Goal: Ask a question

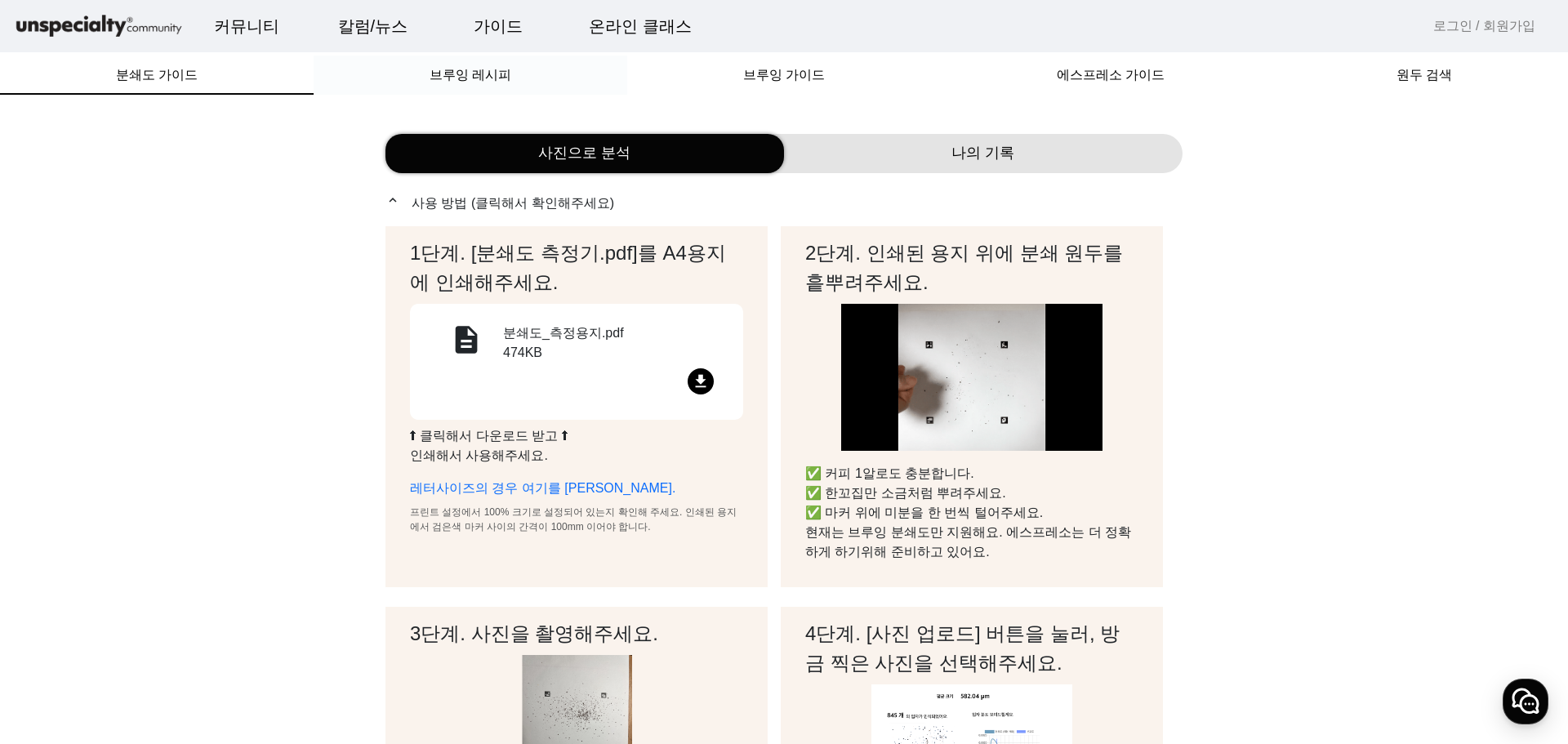
click at [454, 82] on span "브루잉 레시피" at bounding box center [470, 75] width 82 height 13
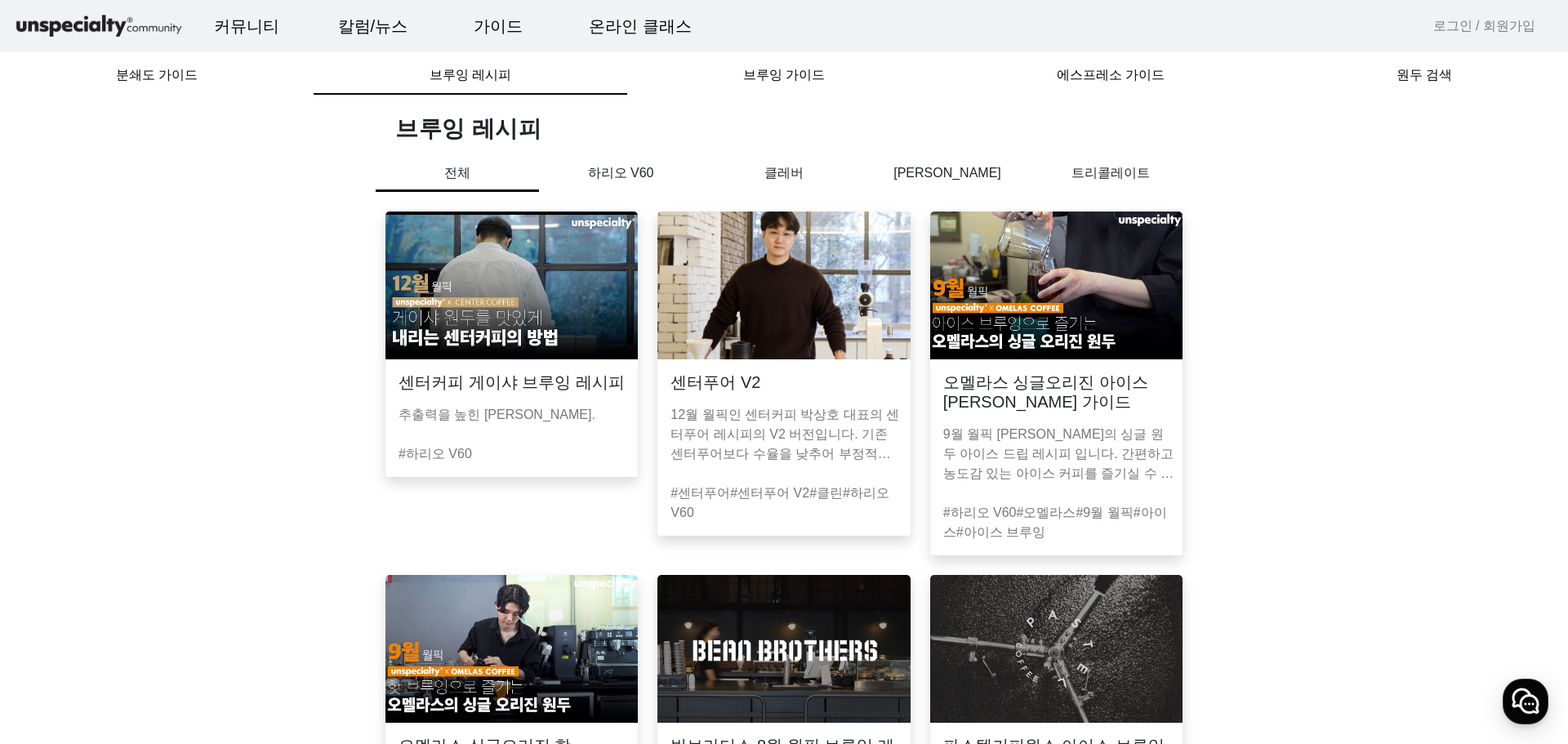
click at [638, 167] on p "하리오 V60" at bounding box center [621, 173] width 163 height 20
click at [764, 171] on p "클레버" at bounding box center [784, 173] width 163 height 20
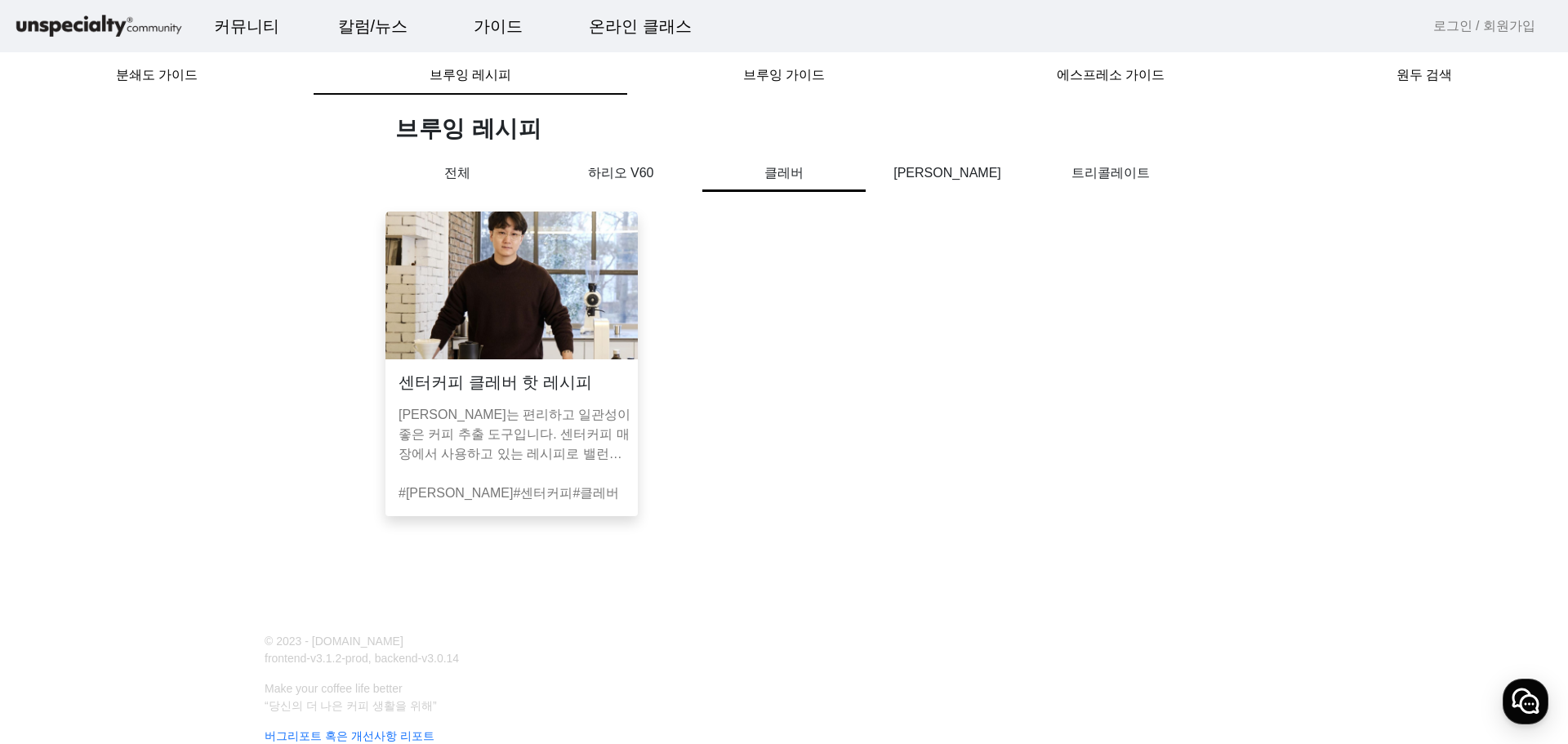
click at [925, 174] on p "[PERSON_NAME]" at bounding box center [948, 173] width 163 height 20
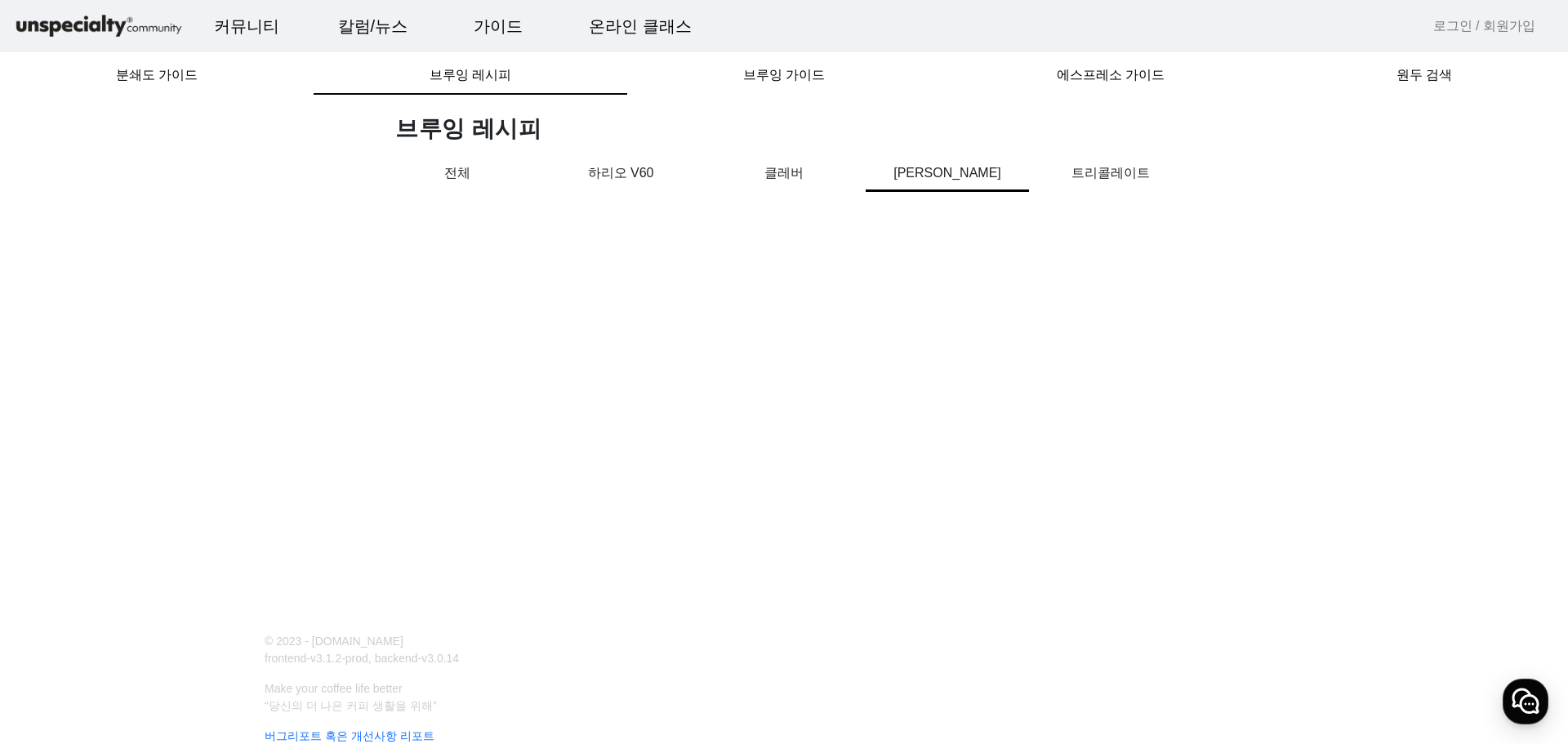
click at [1122, 178] on p "트리콜레이트" at bounding box center [1111, 173] width 163 height 20
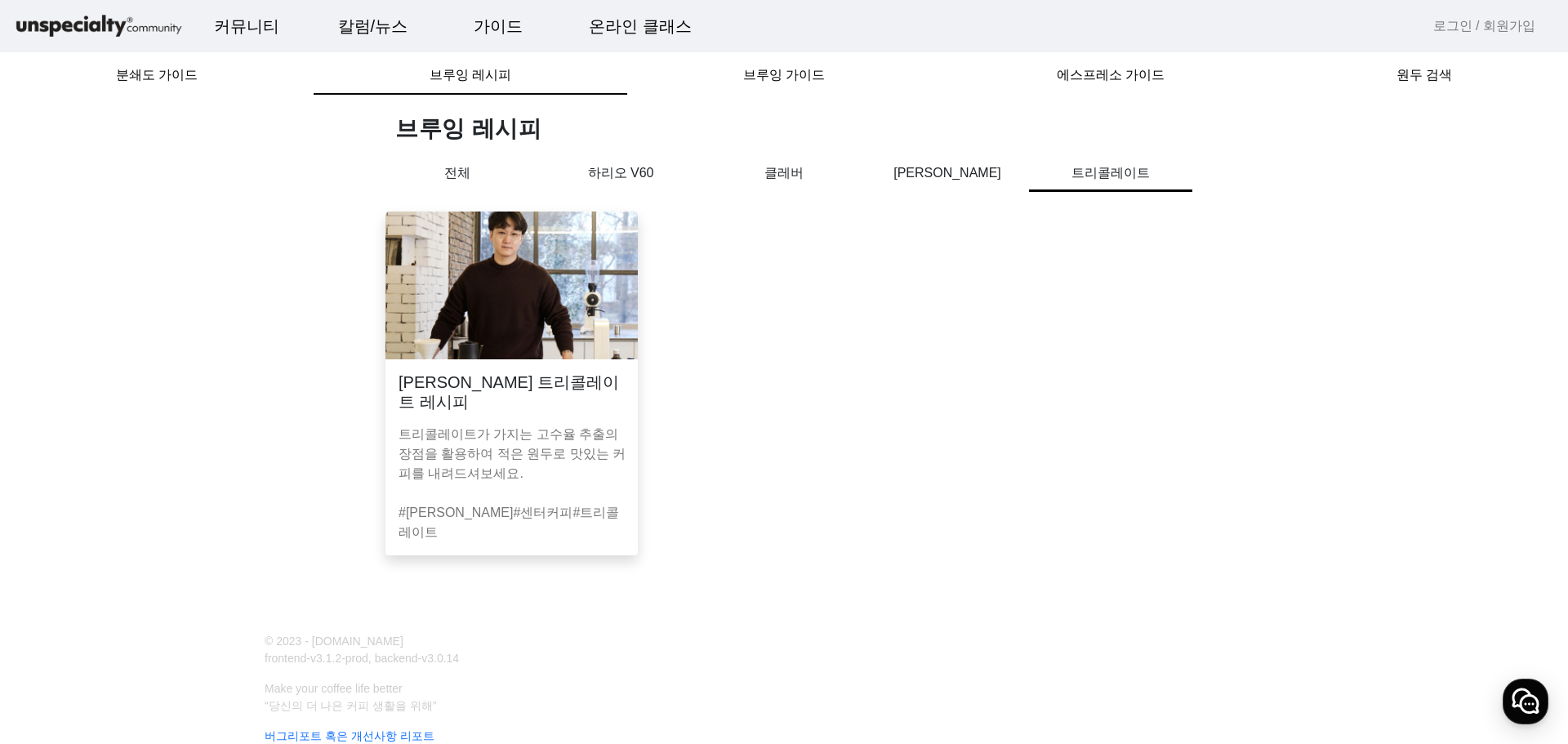
click at [606, 163] on p "하리오 V60" at bounding box center [621, 173] width 163 height 20
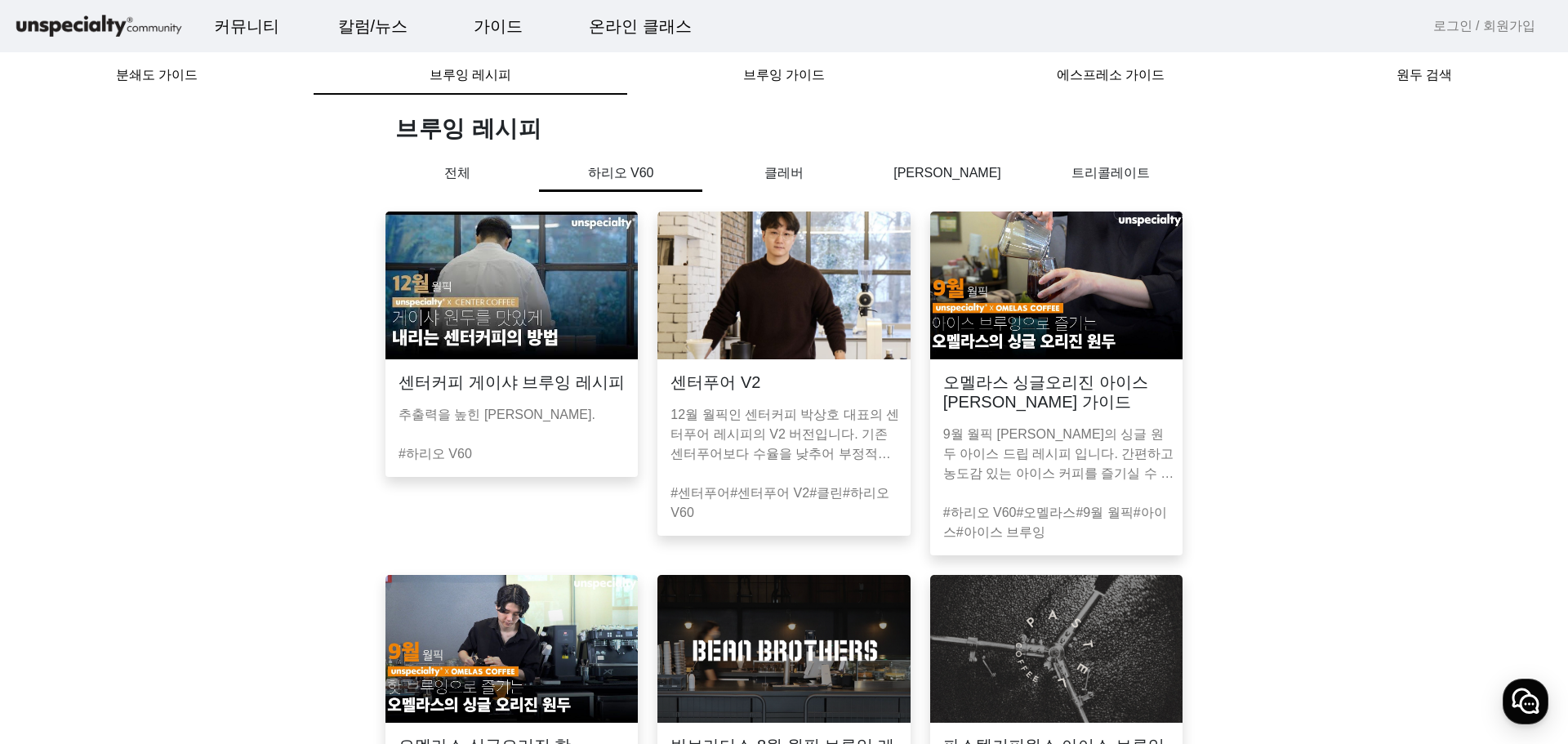
click at [463, 177] on p "전체" at bounding box center [458, 173] width 163 height 20
click at [792, 166] on p "클레버" at bounding box center [784, 173] width 163 height 20
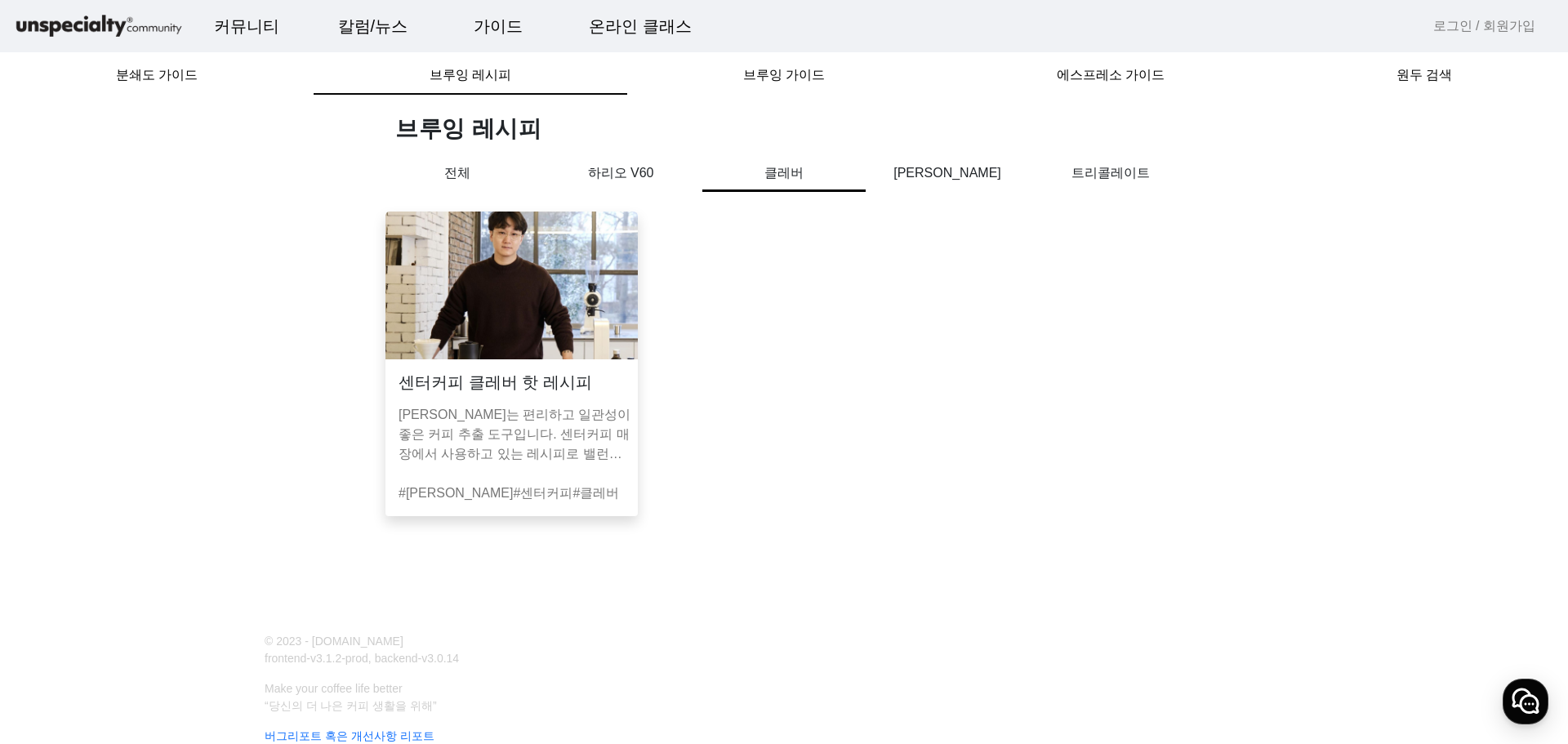
click at [663, 170] on p "하리오 V60" at bounding box center [621, 173] width 163 height 20
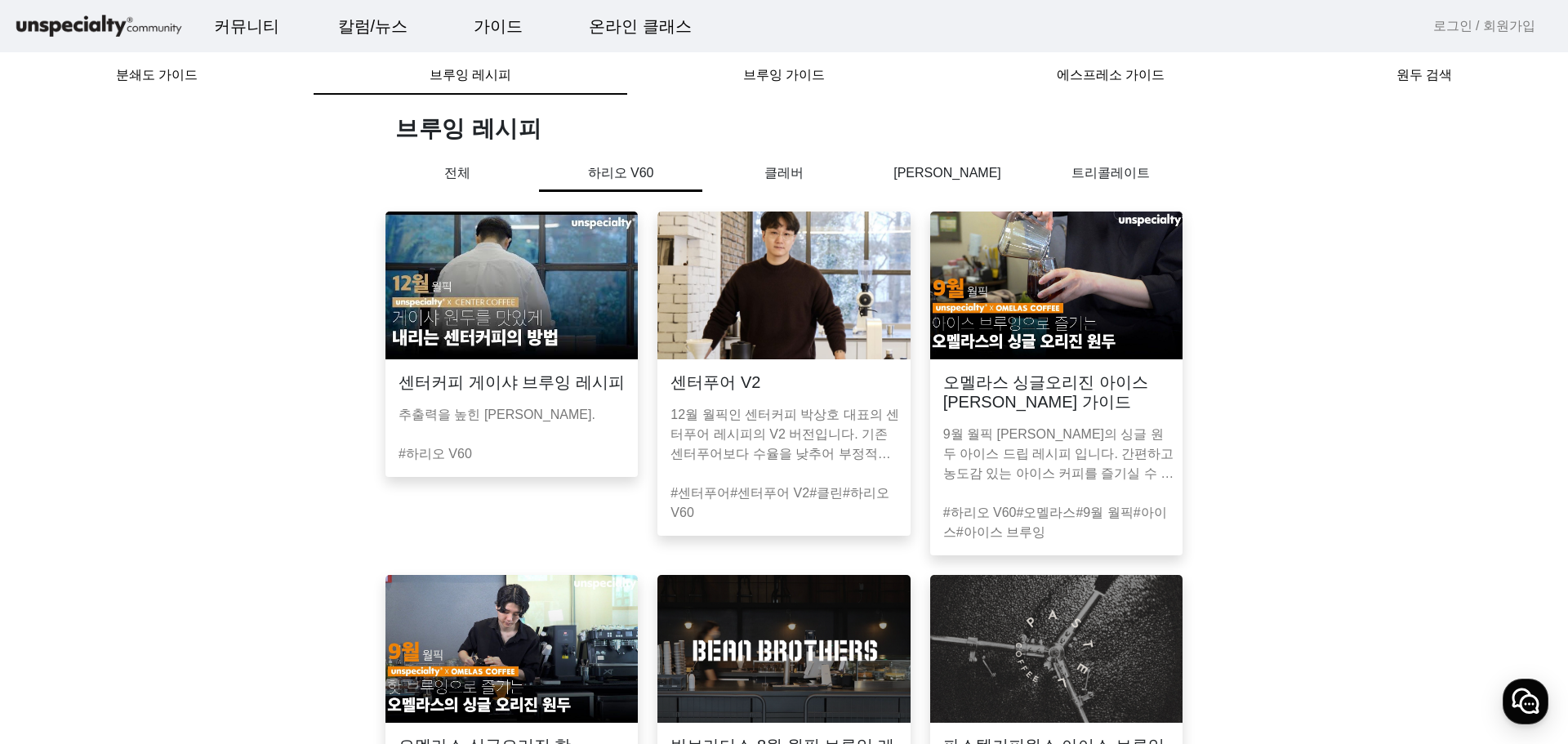
click at [890, 168] on p "[PERSON_NAME]" at bounding box center [948, 173] width 163 height 20
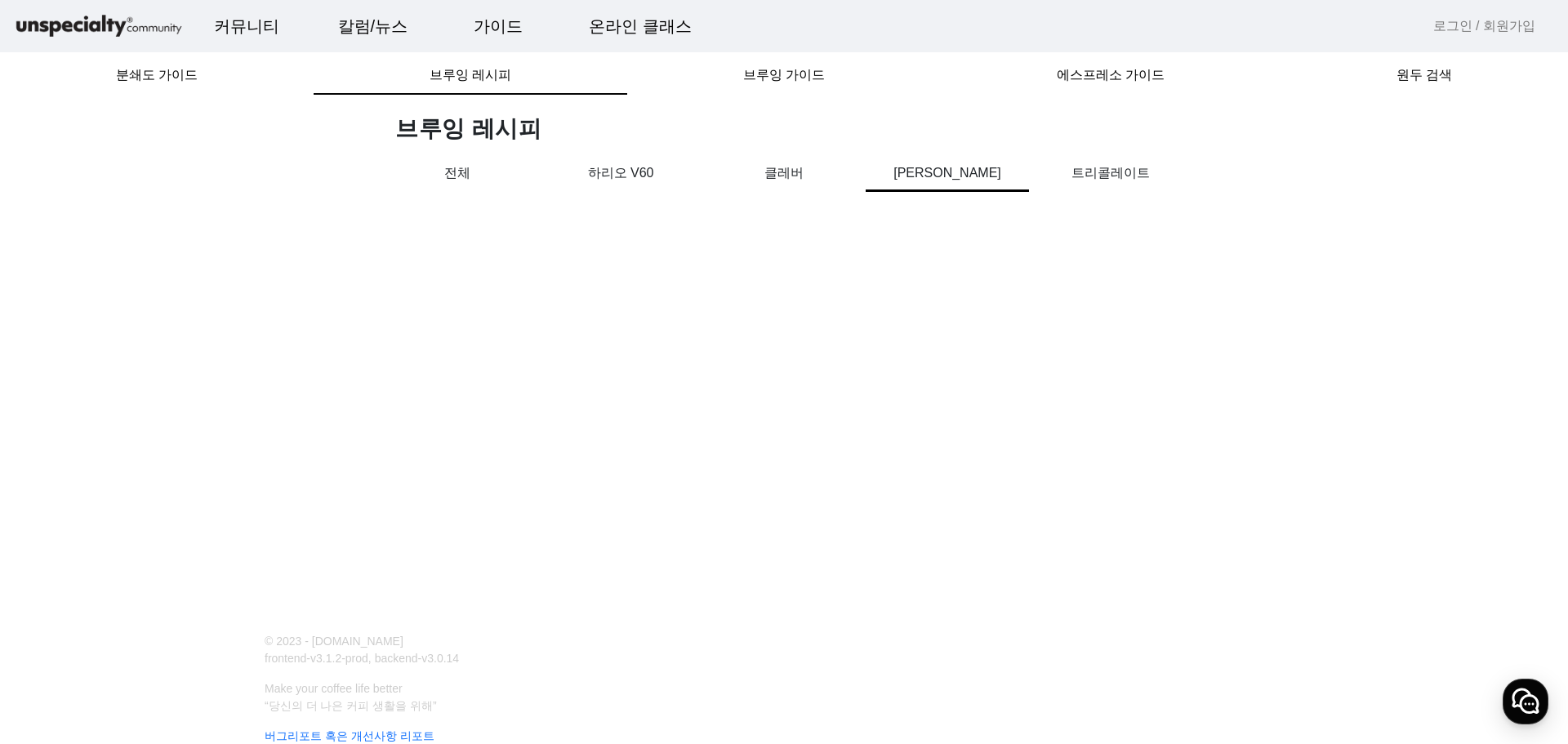
drag, startPoint x: 686, startPoint y: 167, endPoint x: 639, endPoint y: 164, distance: 47.1
click at [685, 167] on p "하리오 V60" at bounding box center [621, 173] width 163 height 20
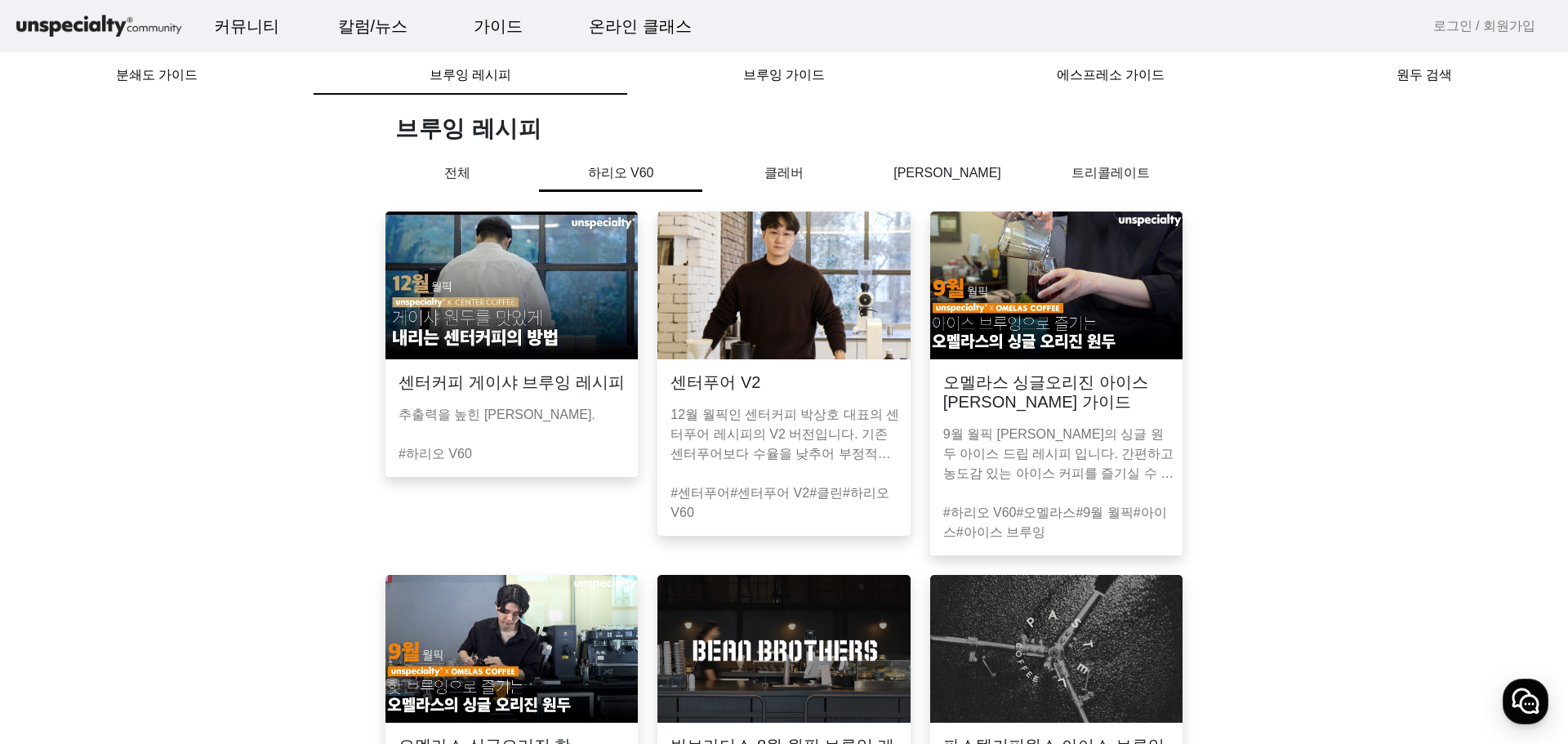
click at [461, 184] on div "전체" at bounding box center [458, 184] width 163 height 41
click at [147, 82] on span "분쇄도 가이드" at bounding box center [156, 75] width 82 height 13
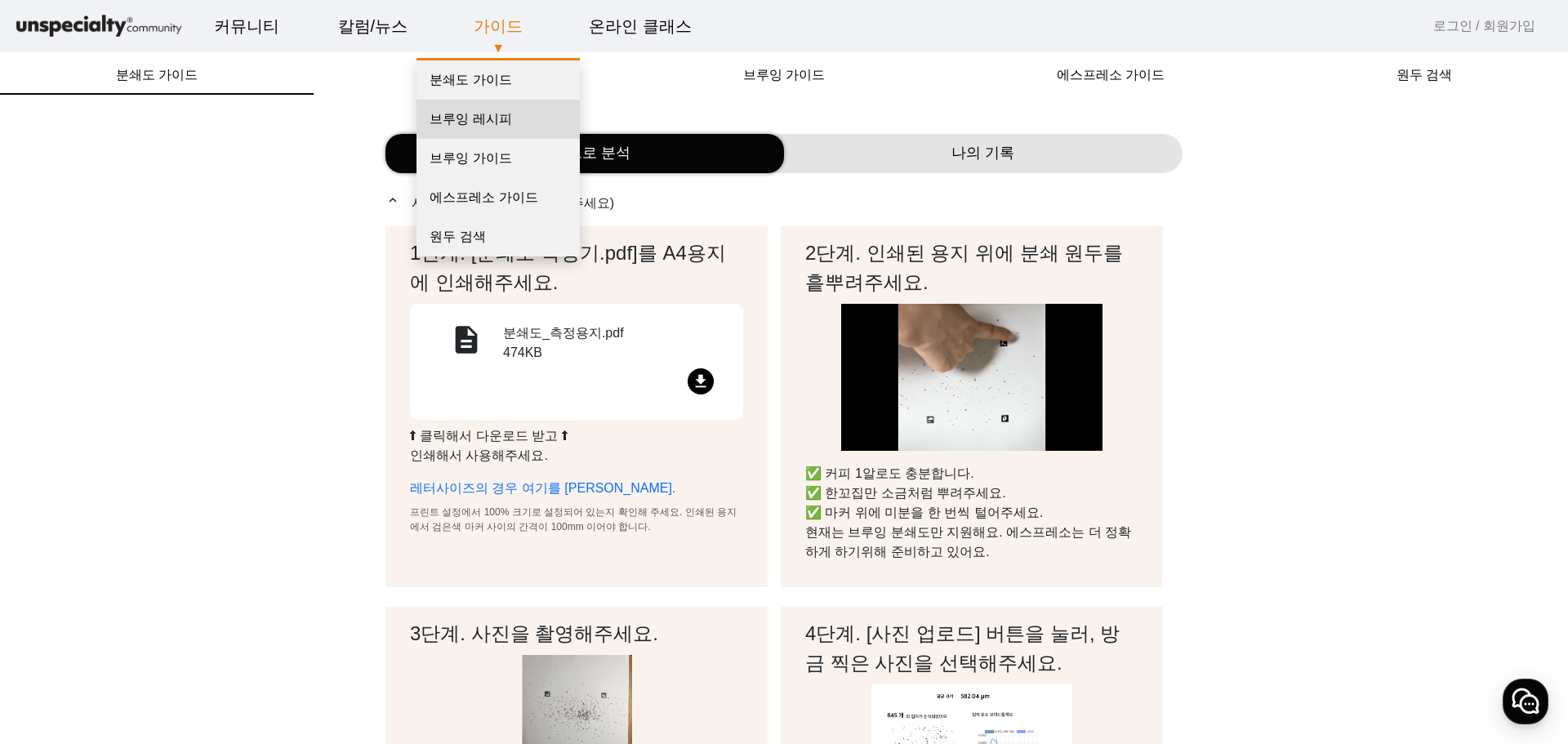
click at [467, 129] on link "브루잉 레시피" at bounding box center [498, 119] width 163 height 39
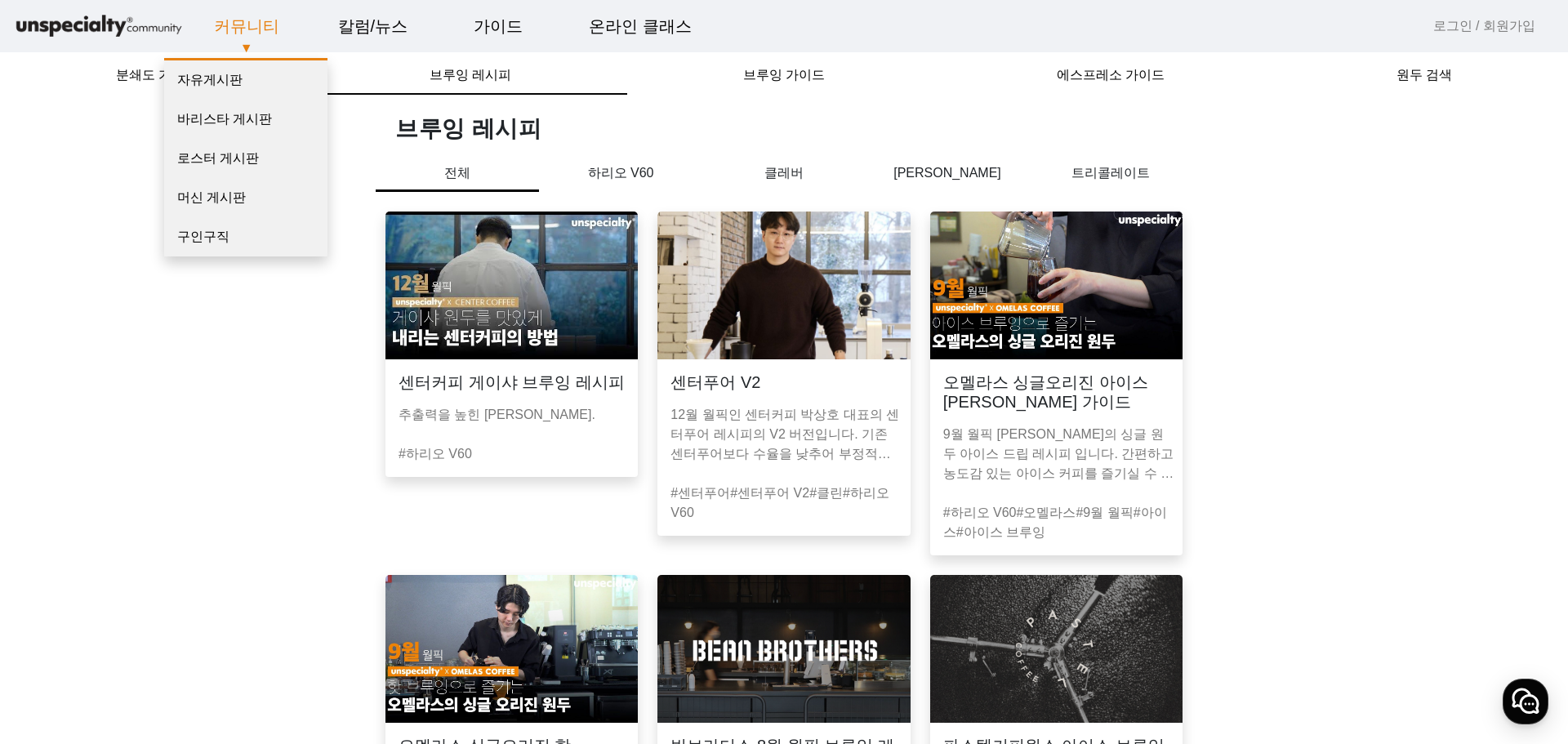
click at [200, 31] on div "커뮤니티 ▼ 자유게시판 바리스타 게시판 로스터 게시판 머신 게시판 구인구직" at bounding box center [246, 26] width 124 height 24
click at [222, 85] on link "자유게시판" at bounding box center [246, 80] width 163 height 39
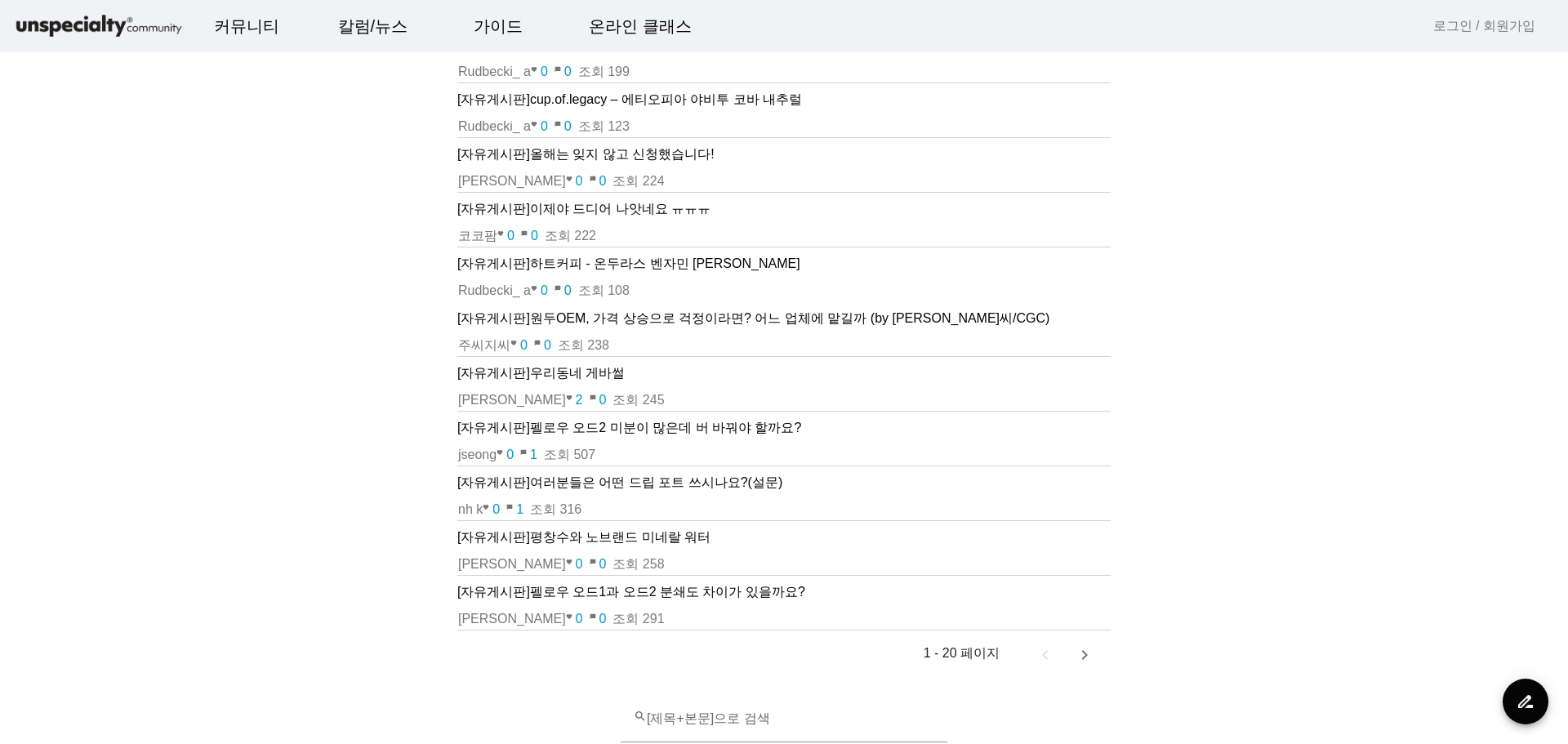
scroll to position [840, 0]
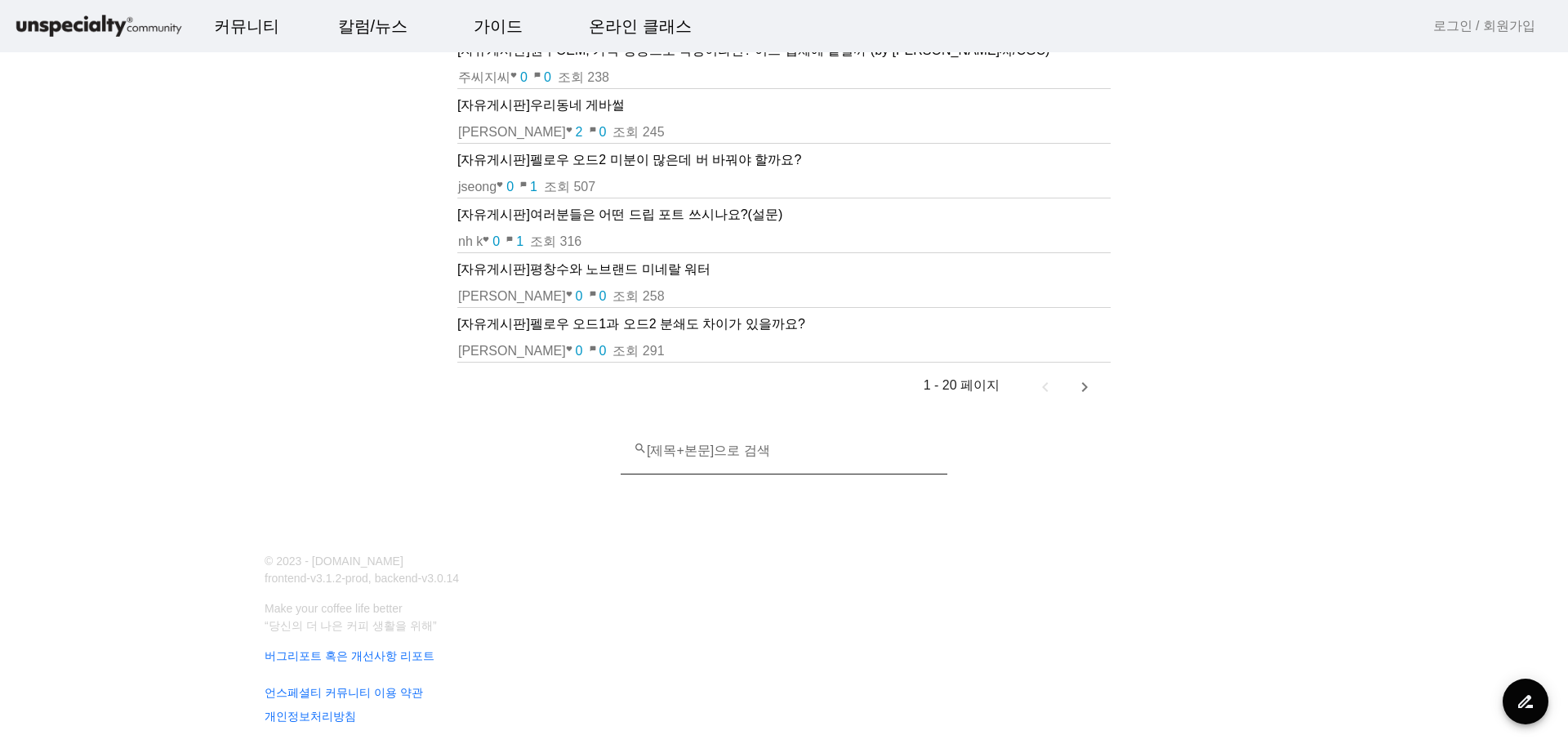
click at [755, 448] on mat-label "search [제목+본문]으로 검색" at bounding box center [702, 450] width 136 height 14
click at [755, 448] on input "search [제목+본문]으로 검색" at bounding box center [784, 457] width 301 height 20
type input "*"
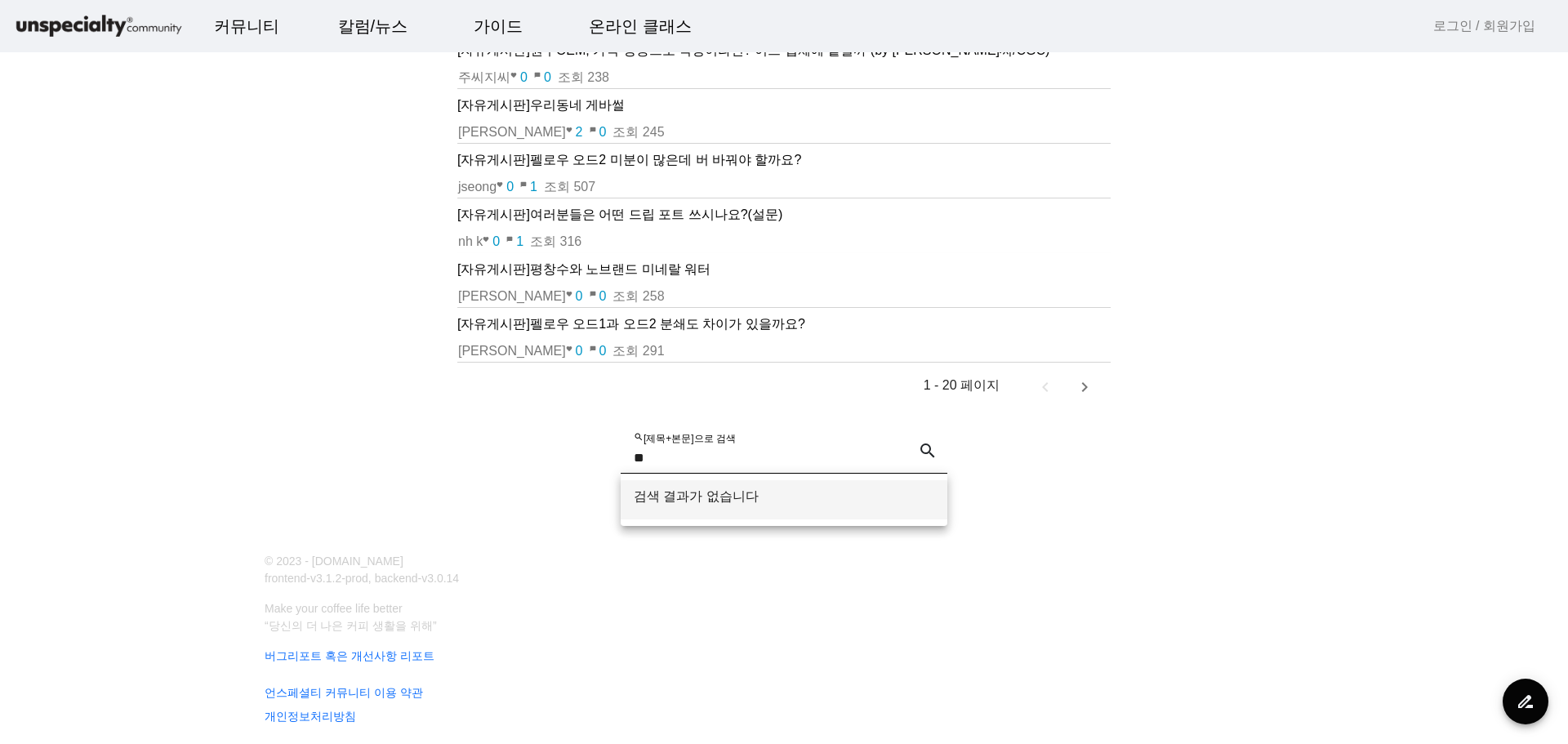
type input "***"
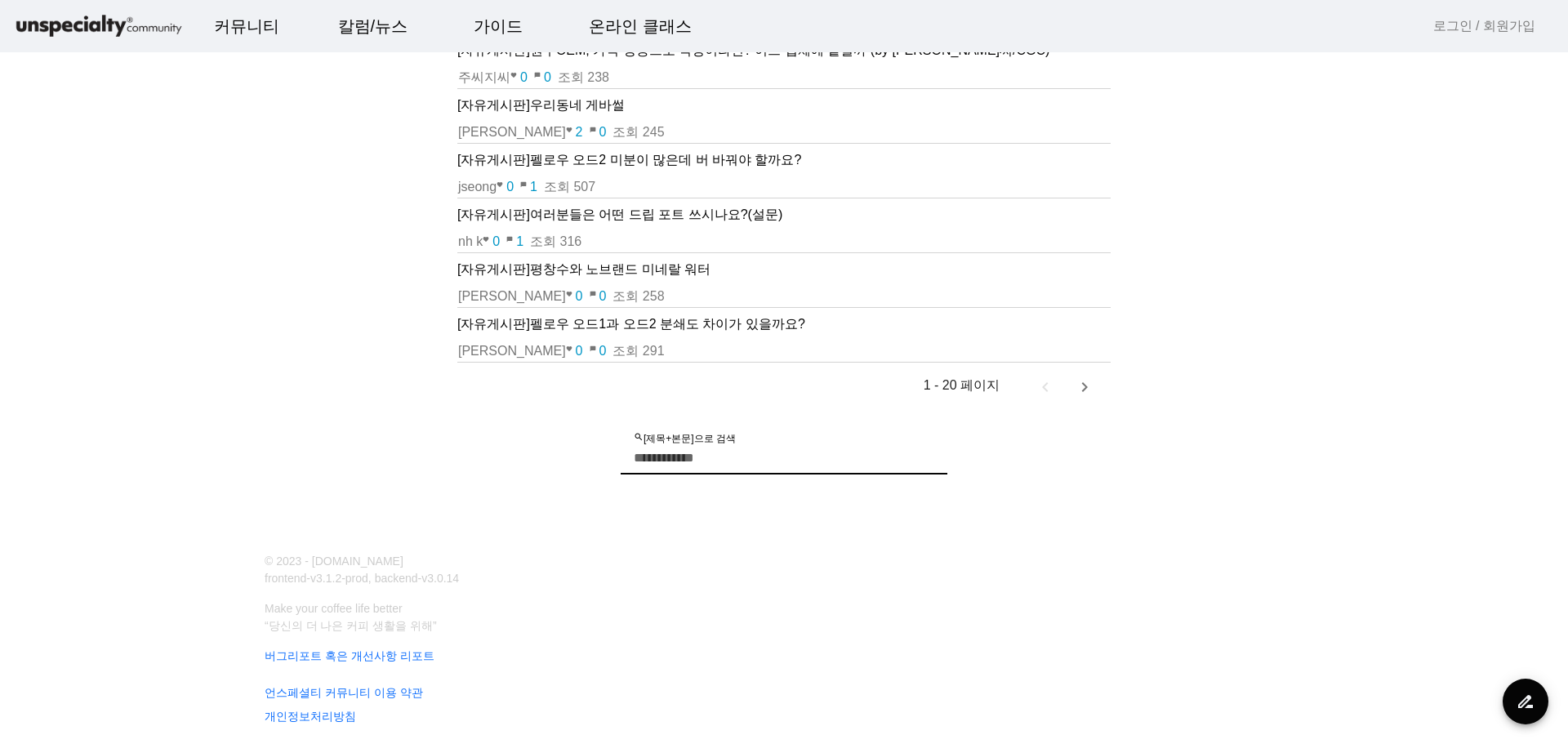
click at [768, 462] on input "search [제목+본문]으로 검색" at bounding box center [784, 457] width 301 height 20
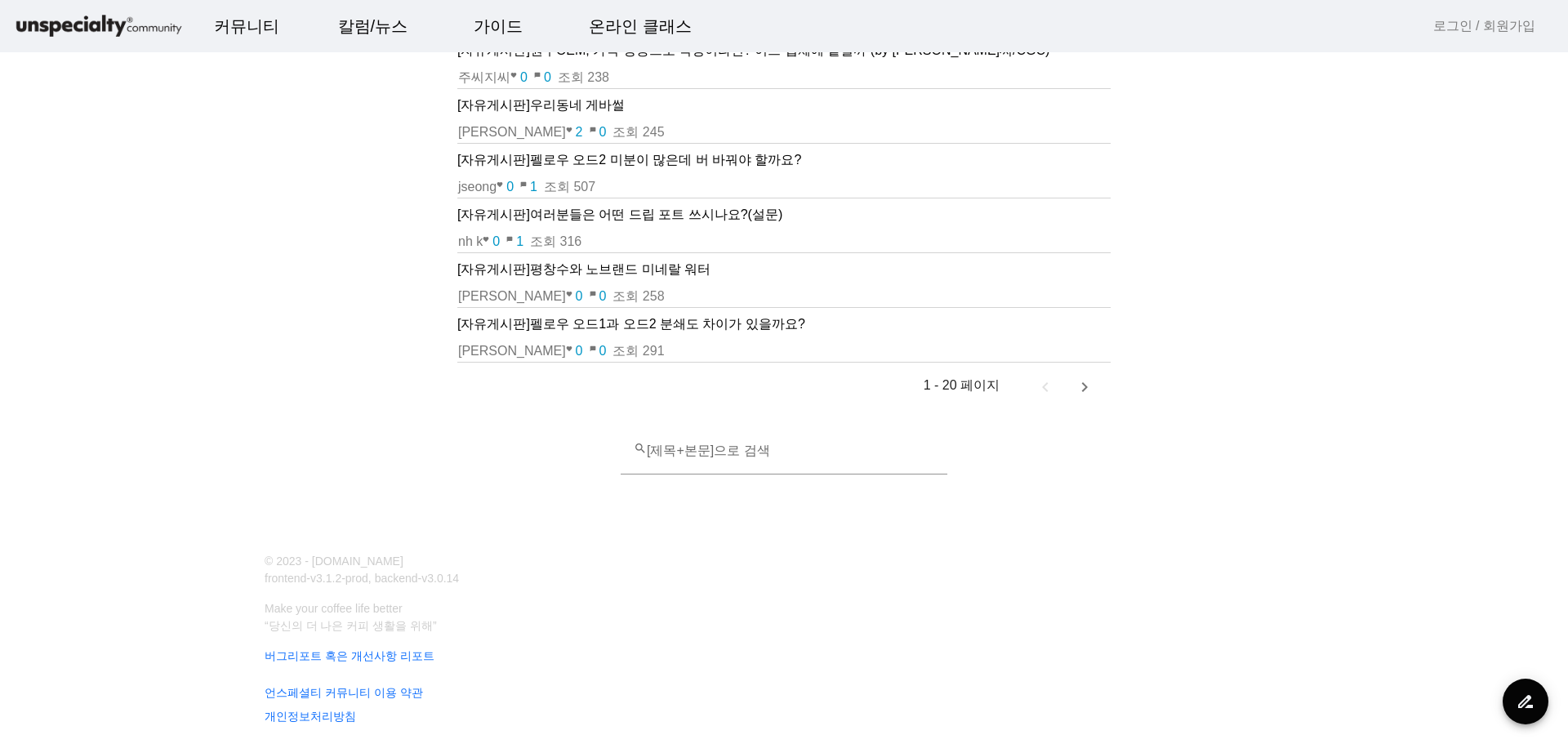
click at [737, 473] on mat-form-field "search [제목+본문]으로 검색" at bounding box center [784, 461] width 327 height 66
click at [737, 485] on div at bounding box center [784, 484] width 327 height 20
click at [935, 461] on div at bounding box center [935, 461] width 0 height 0
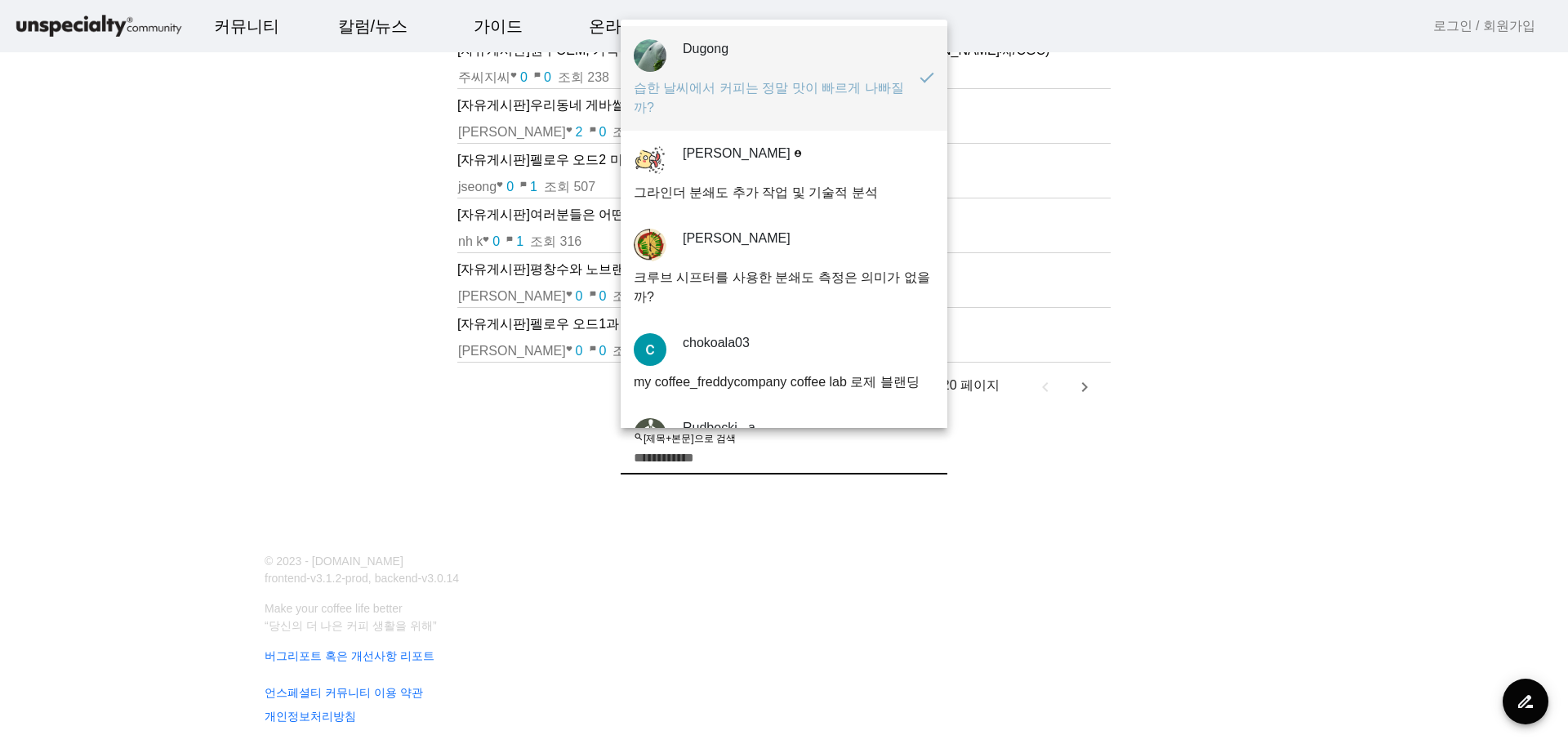
click at [736, 452] on input "search [제목+본문]으로 검색" at bounding box center [784, 457] width 301 height 20
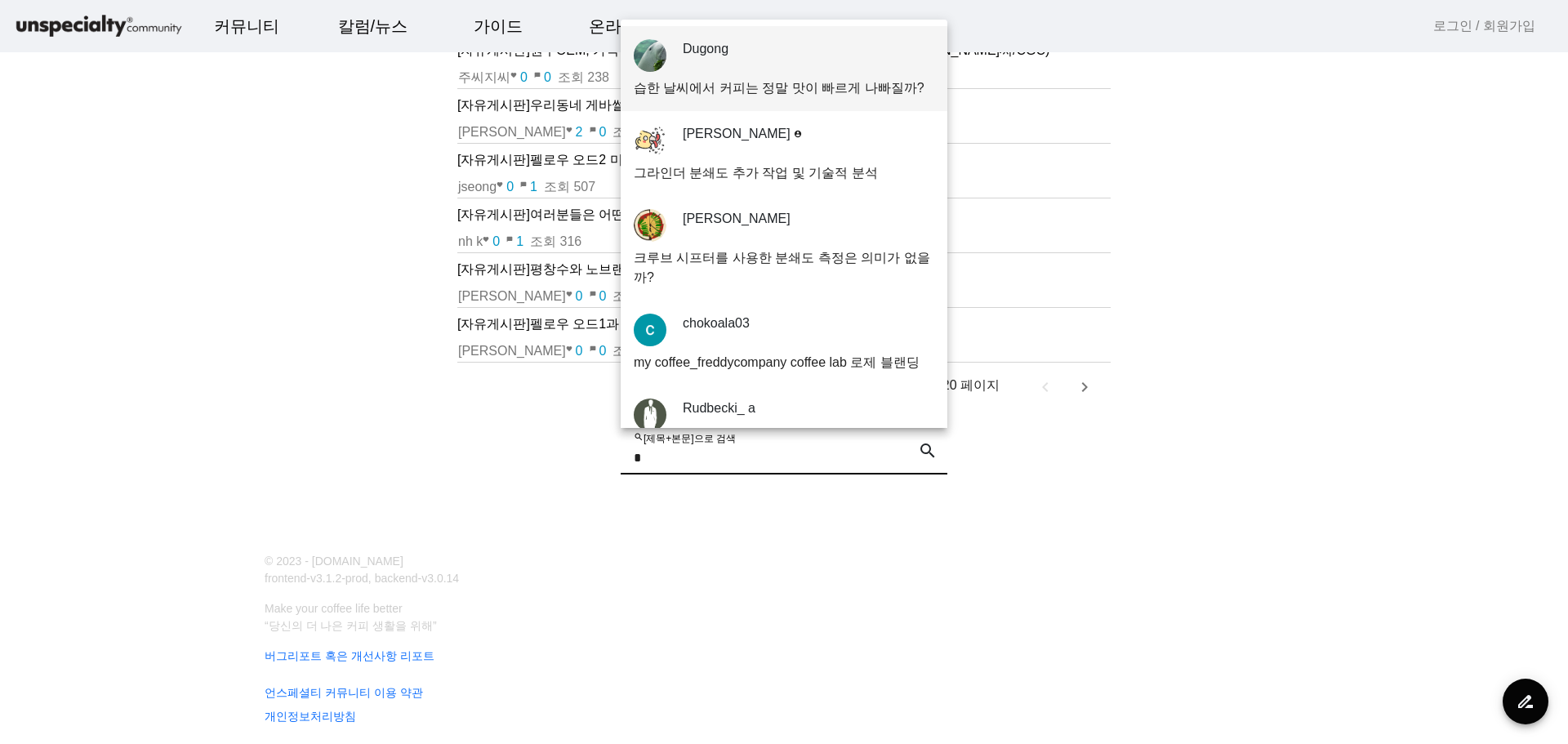
type input "*"
type input "***"
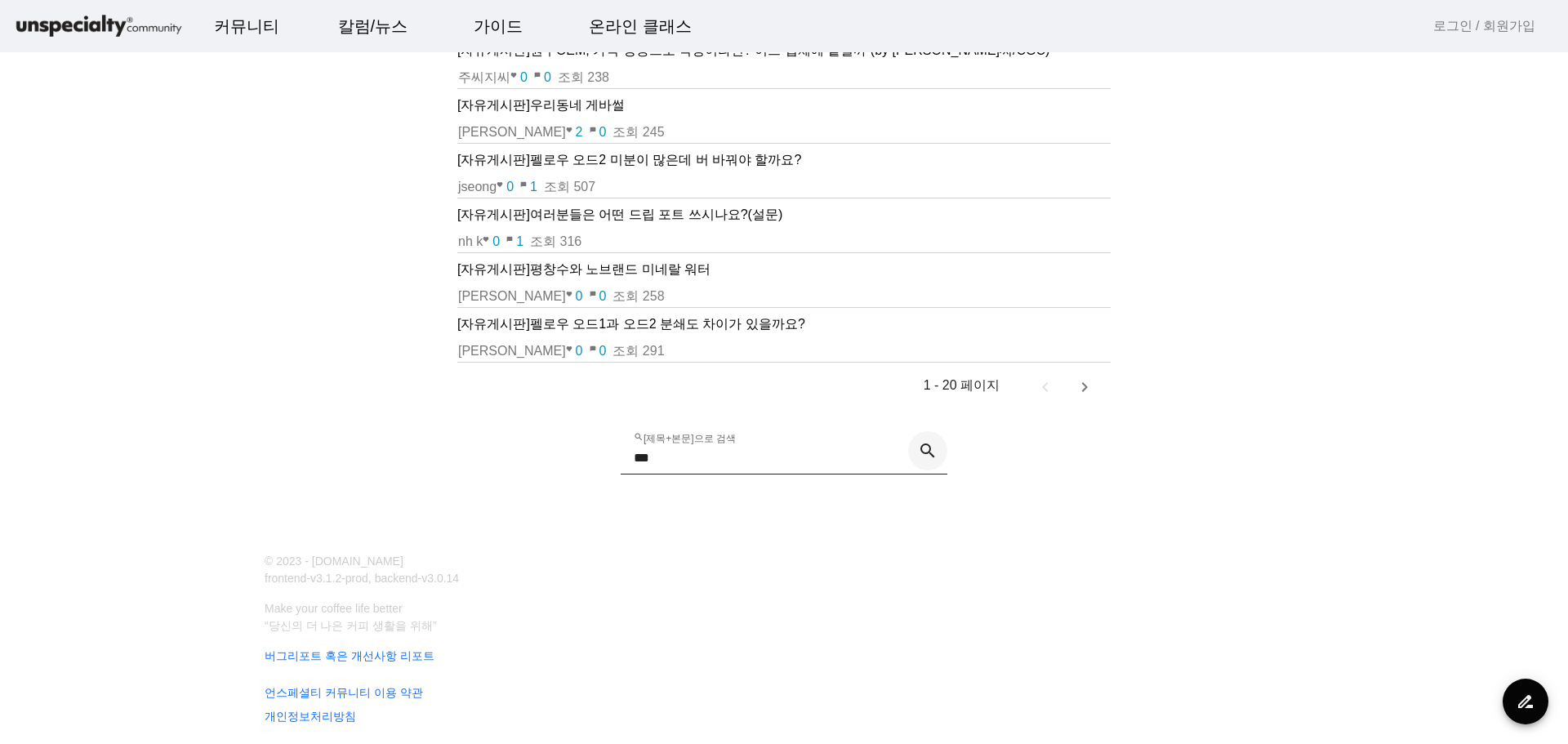
click at [933, 446] on span at bounding box center [928, 451] width 39 height 39
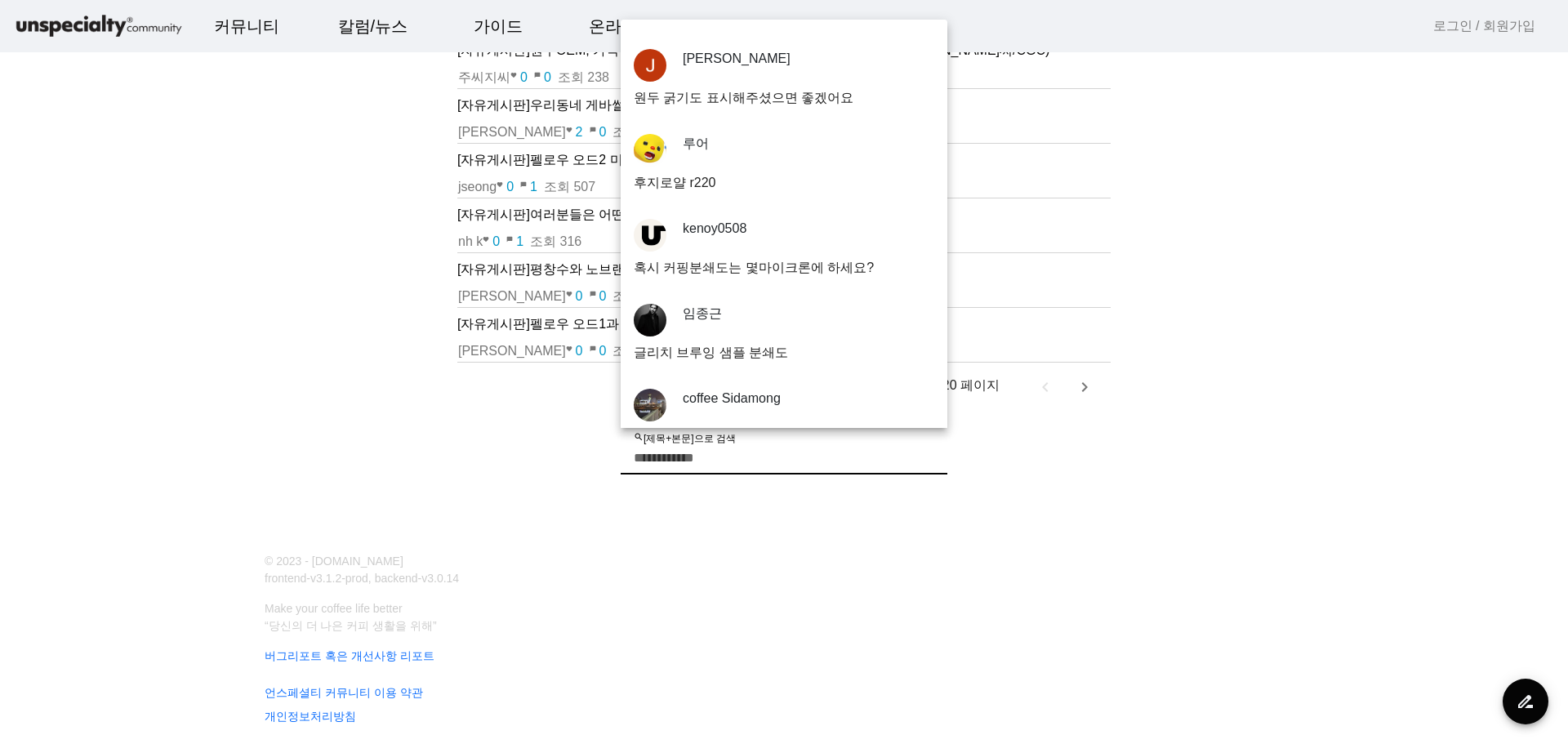
scroll to position [3676, 0]
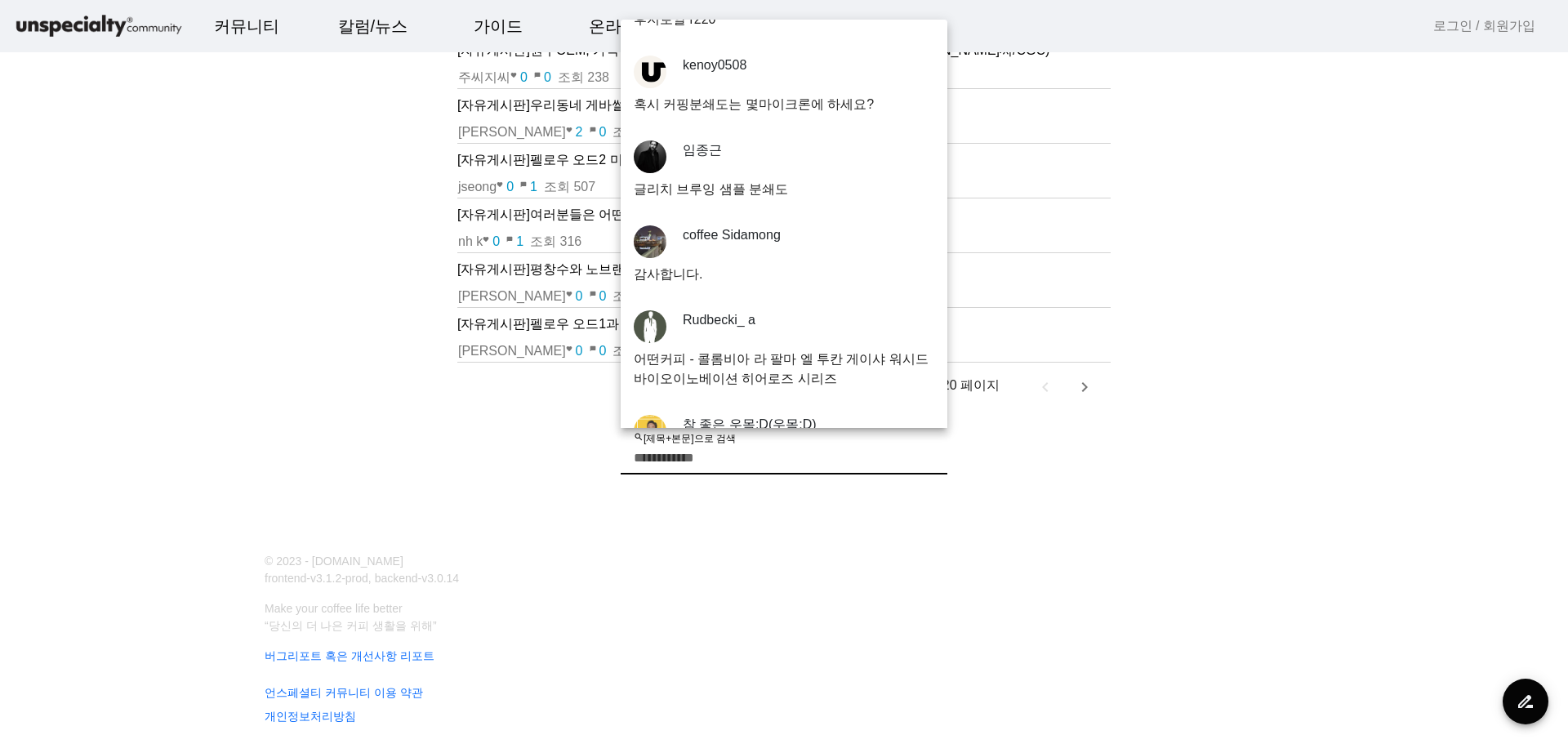
click at [780, 465] on input "search [제목+본문]으로 검색" at bounding box center [784, 457] width 301 height 20
type input "****"
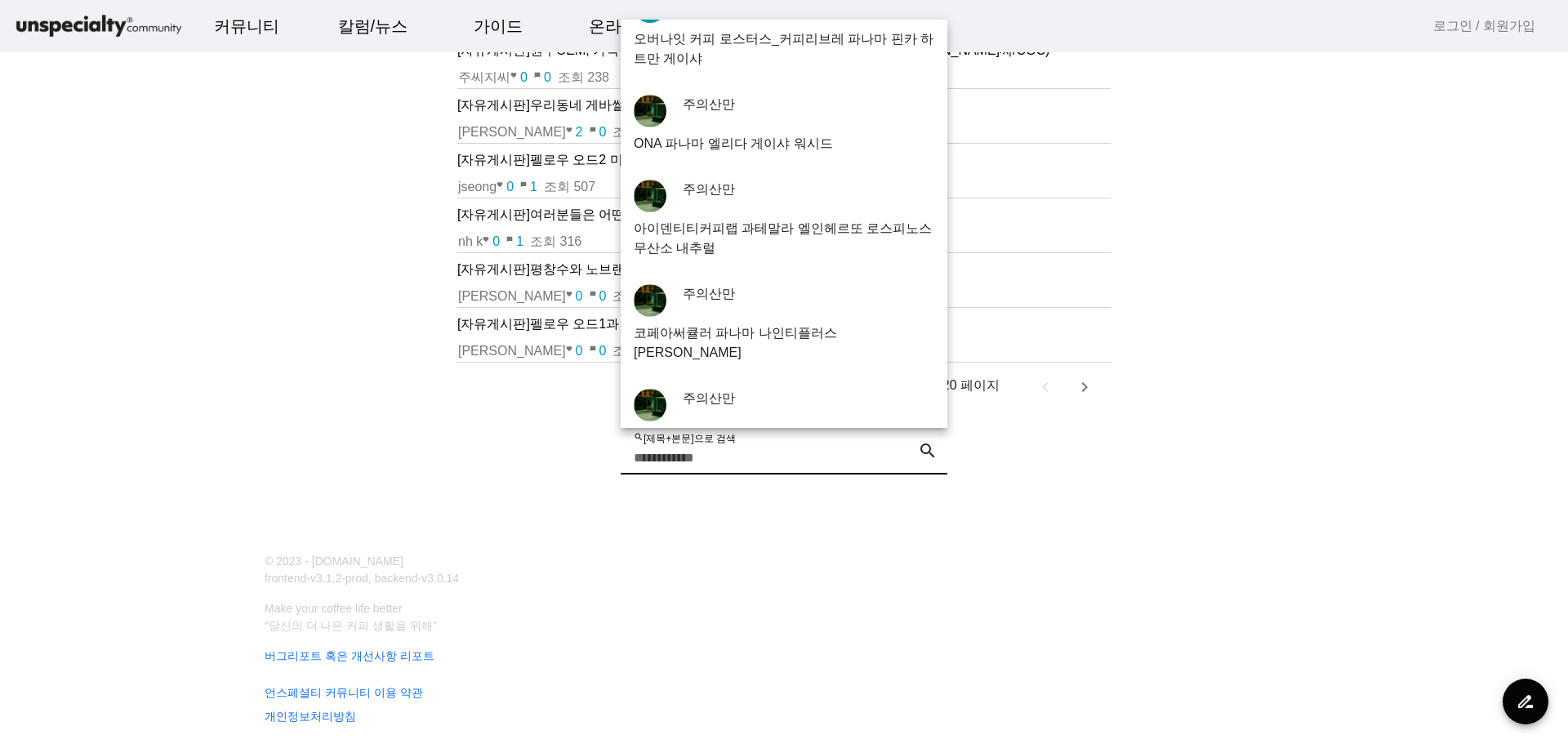
scroll to position [597, 0]
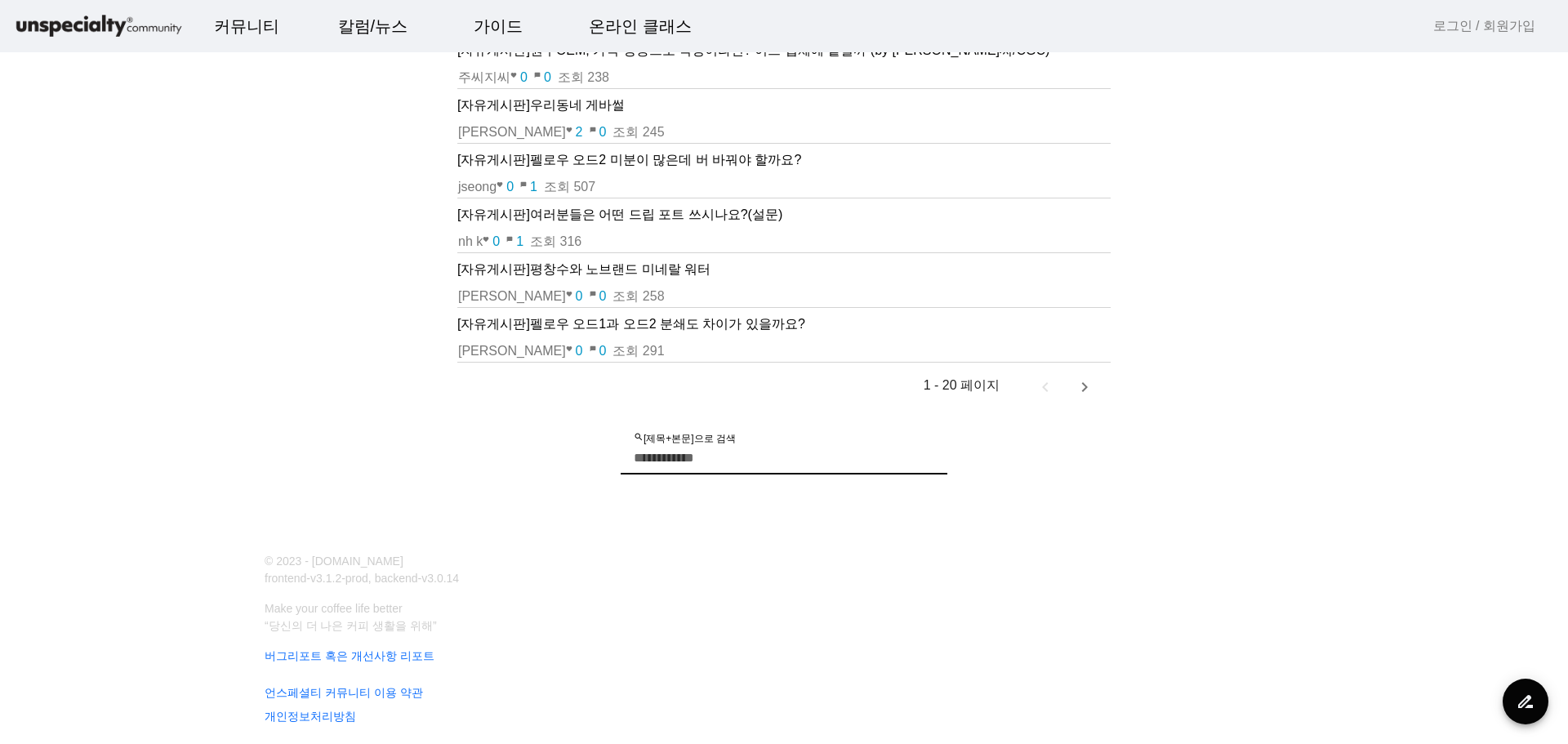
type input "*"
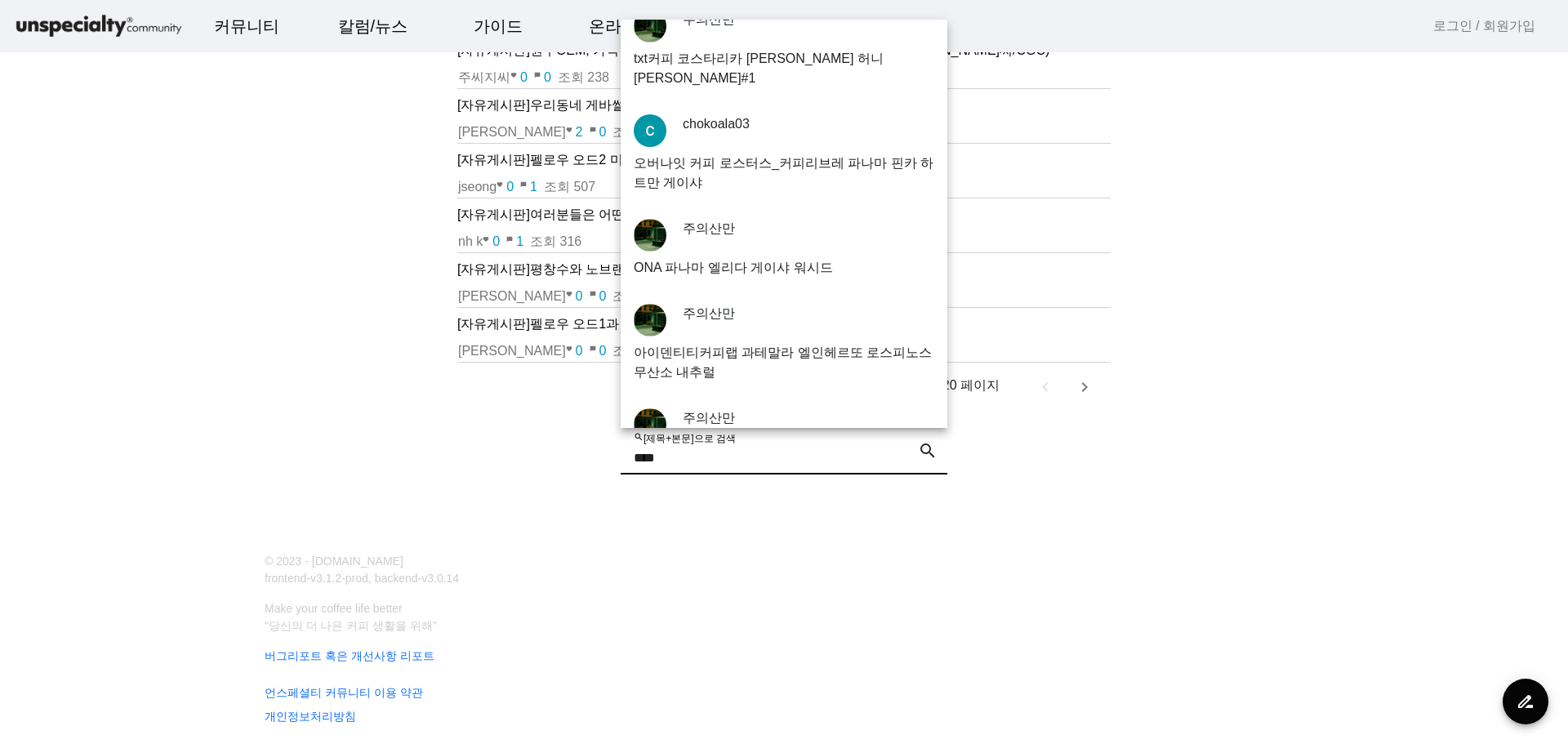
scroll to position [654, 0]
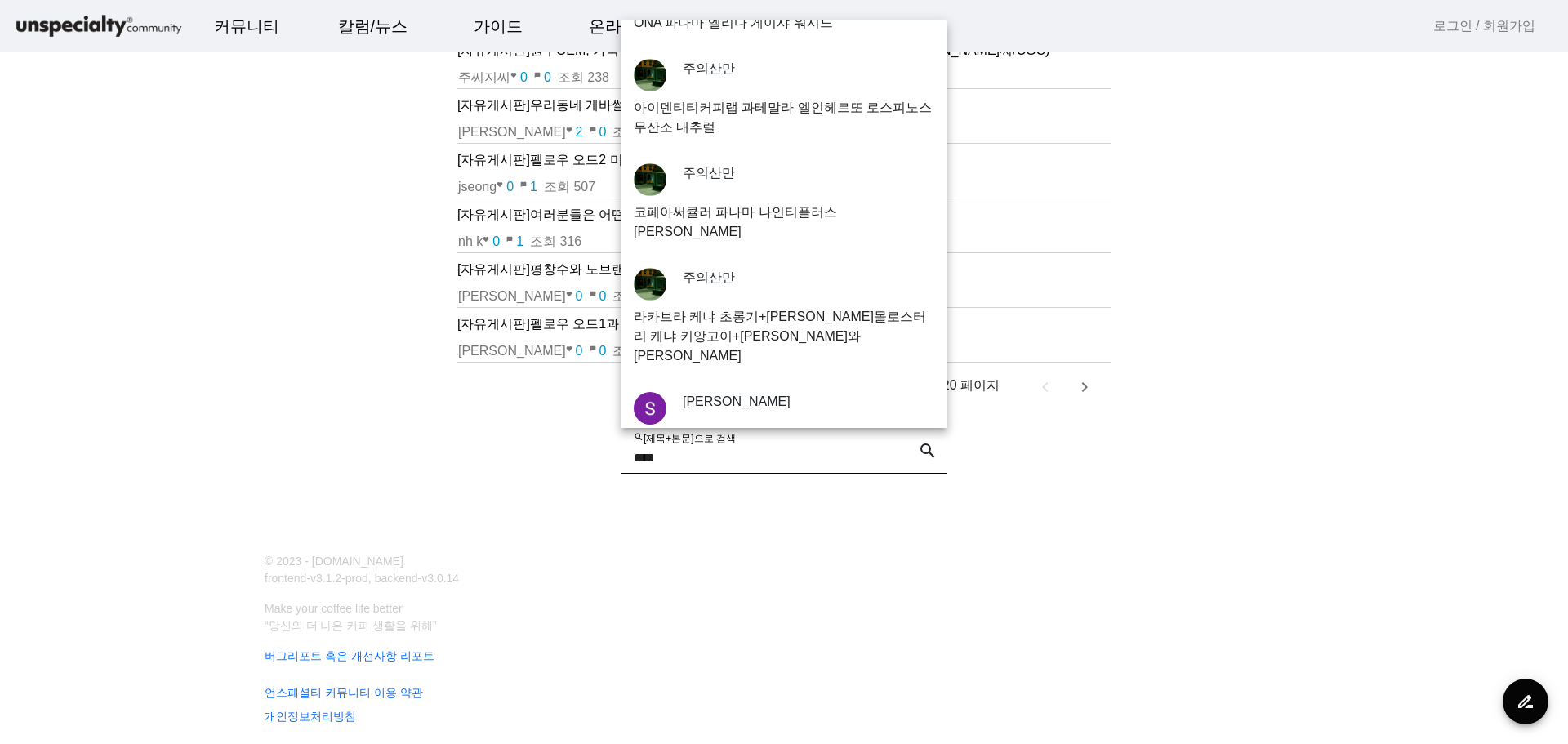
type input "****"
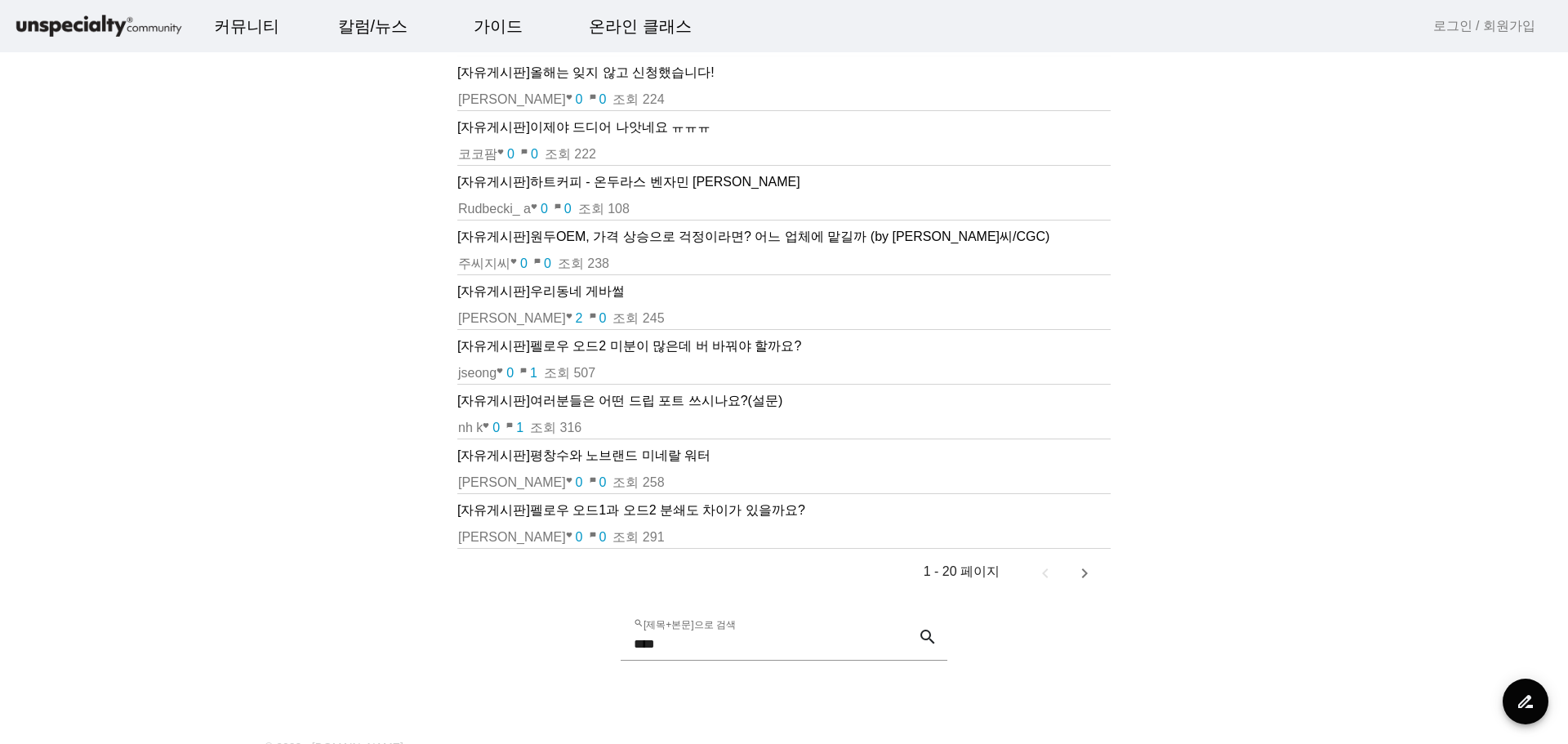
scroll to position [736, 0]
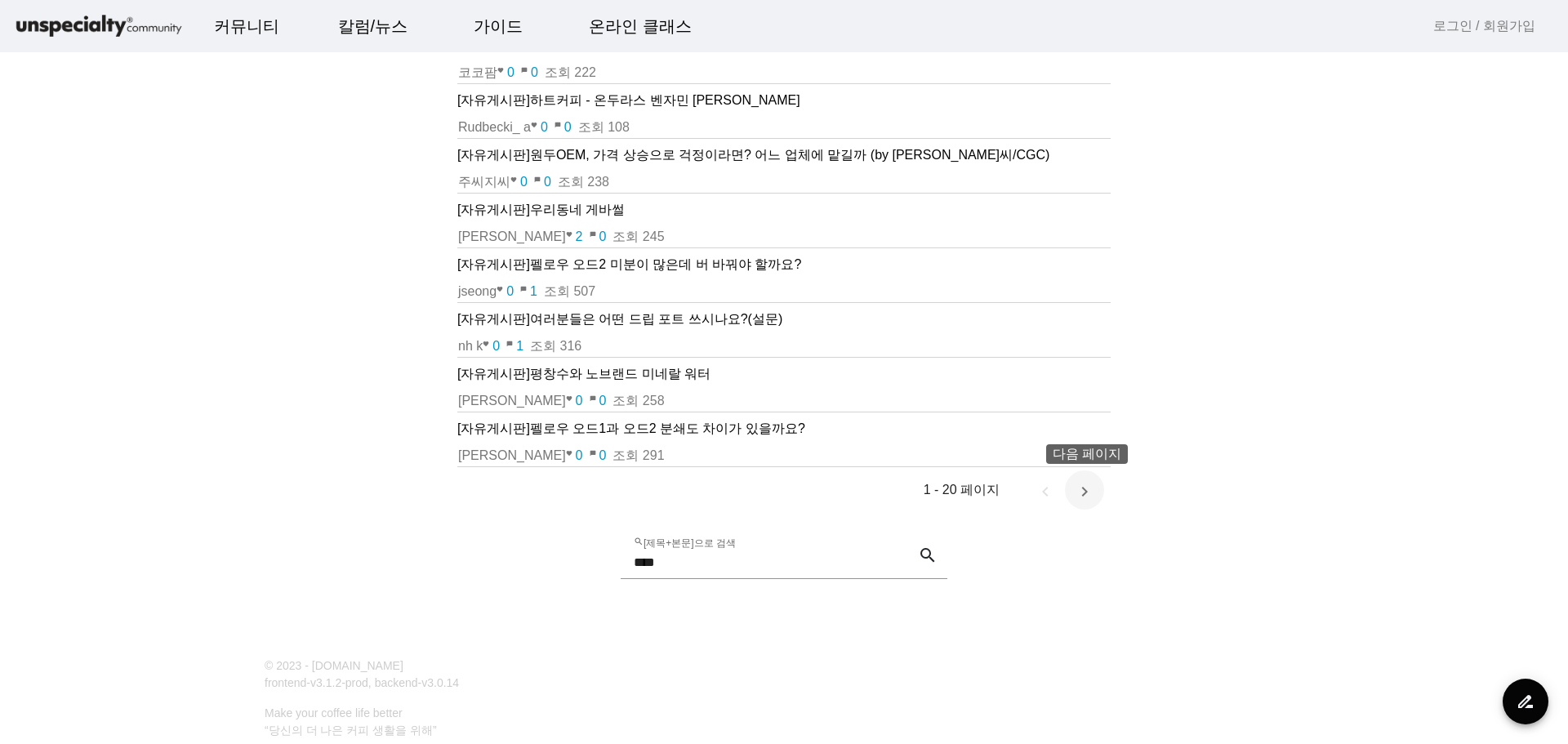
click at [1083, 503] on span "다음 페이지" at bounding box center [1085, 490] width 39 height 39
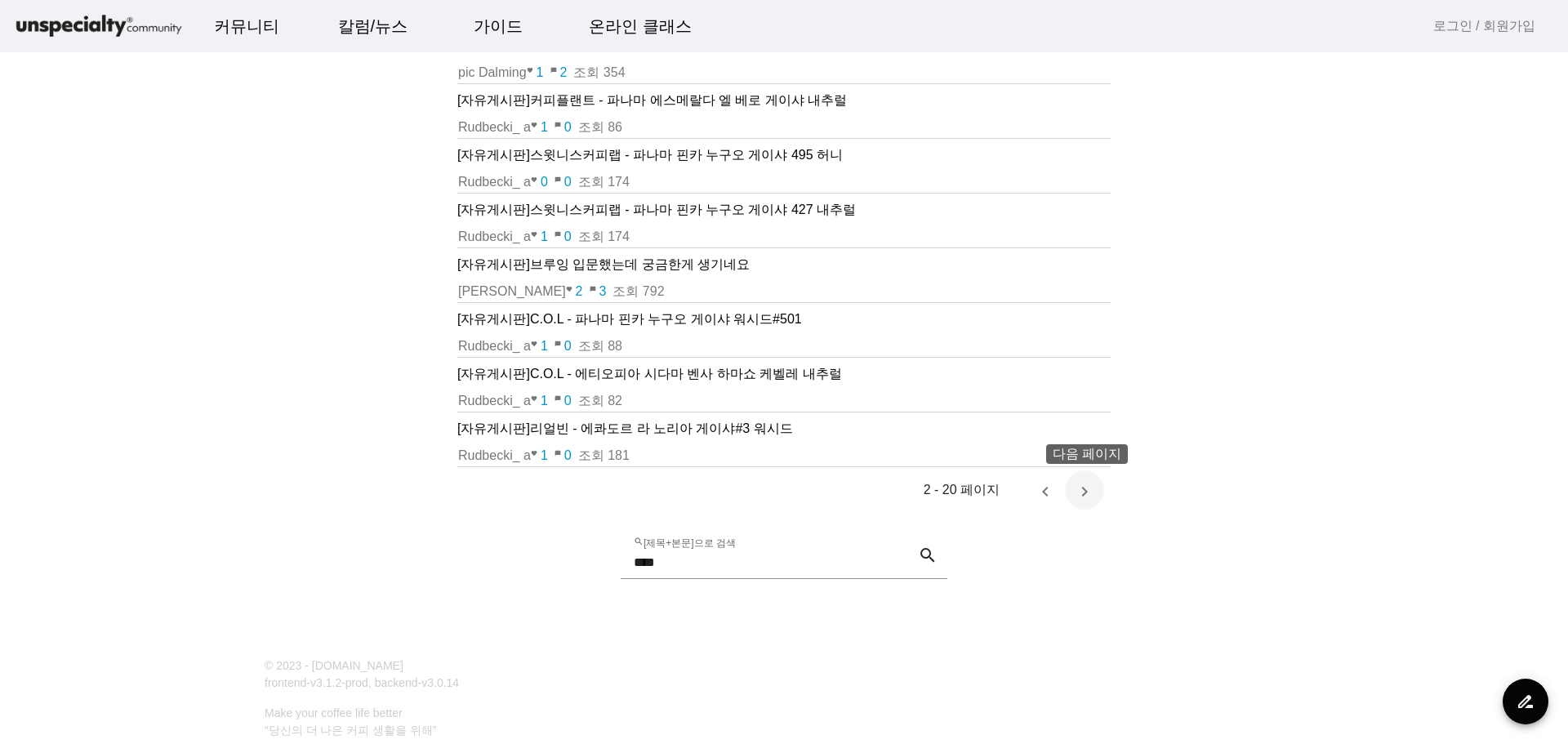
click at [1088, 509] on span "다음 페이지" at bounding box center [1085, 490] width 39 height 39
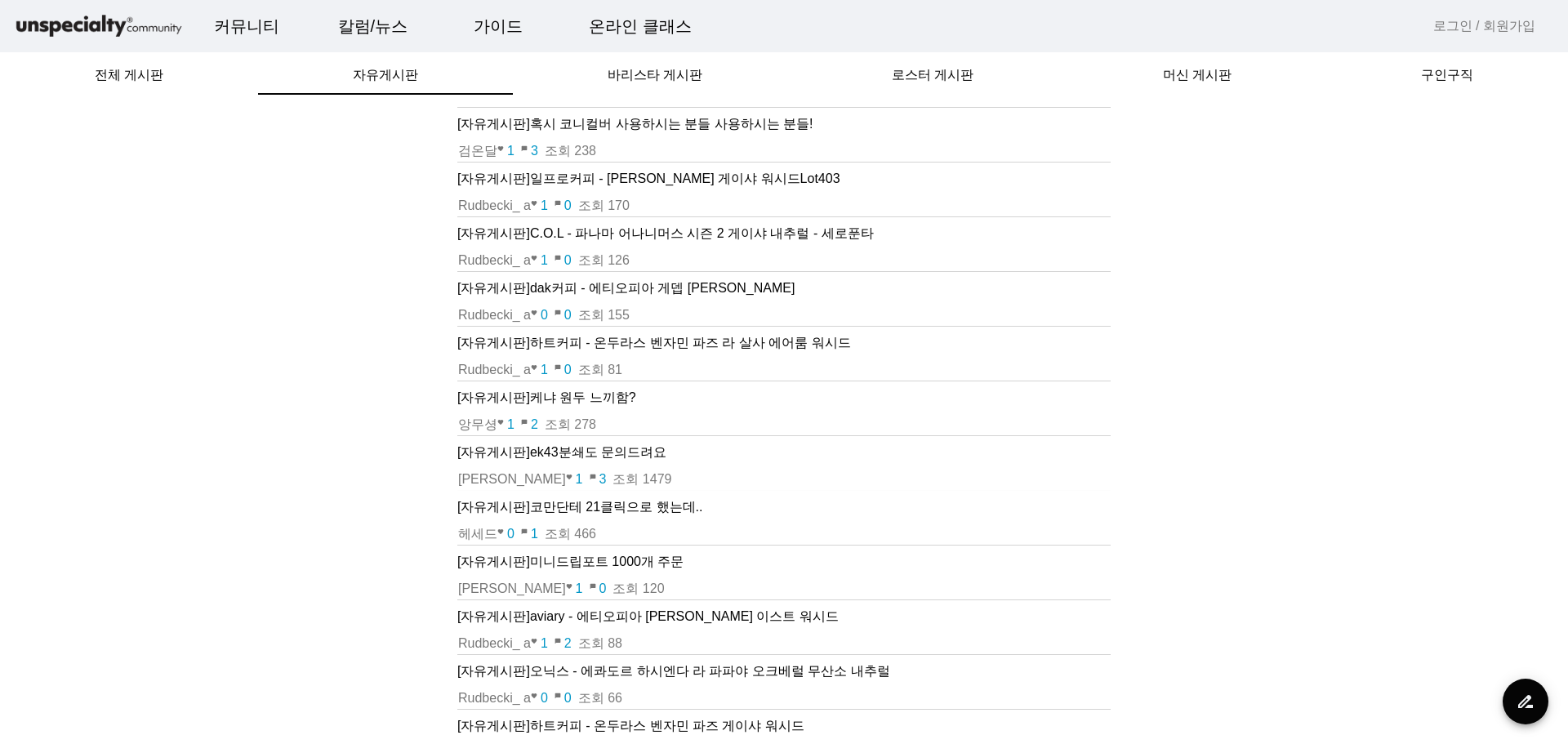
click at [654, 516] on p "[자유게시판] 코만단테 21클릭으로 했는데.." at bounding box center [784, 507] width 654 height 20
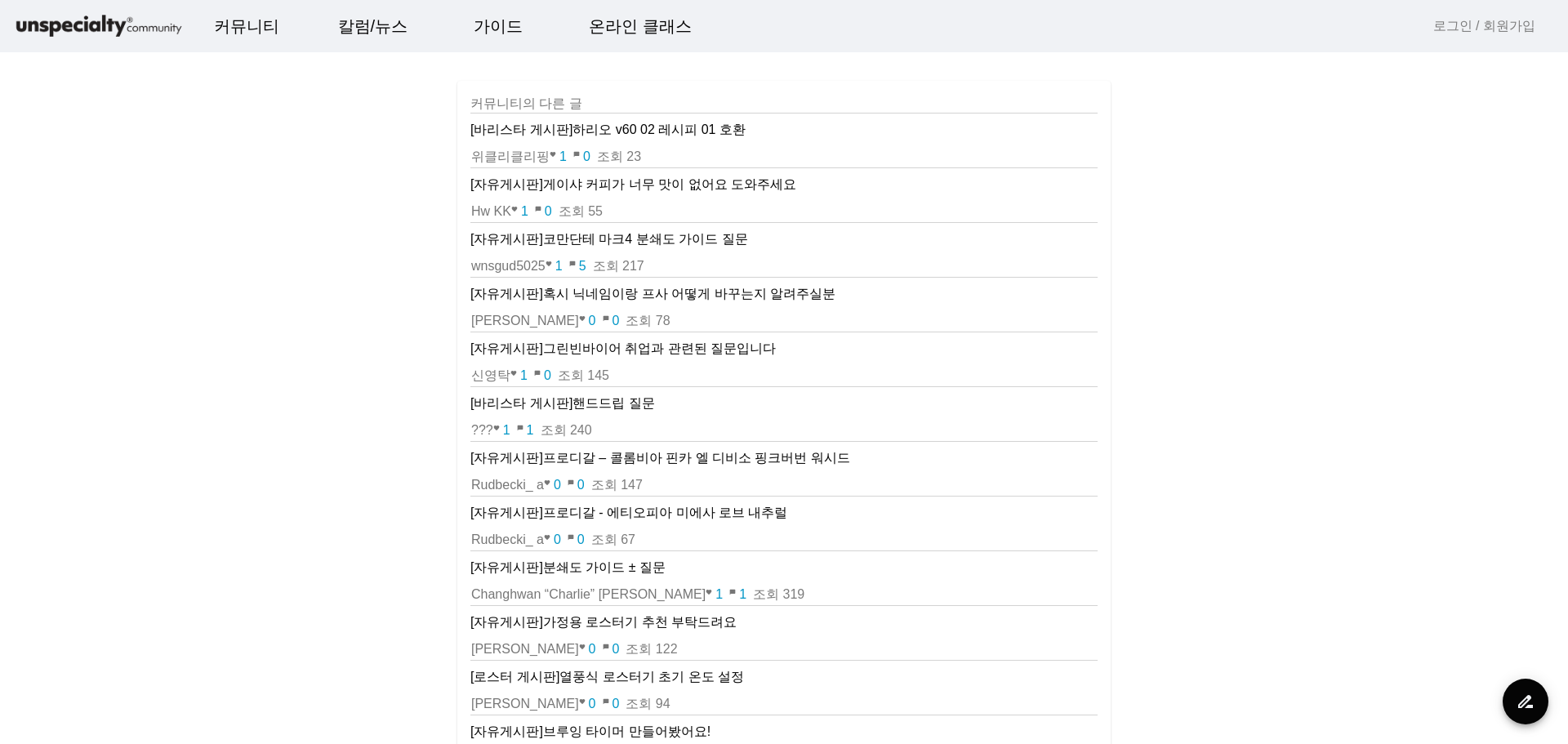
scroll to position [82, 0]
